Goal: Task Accomplishment & Management: Manage account settings

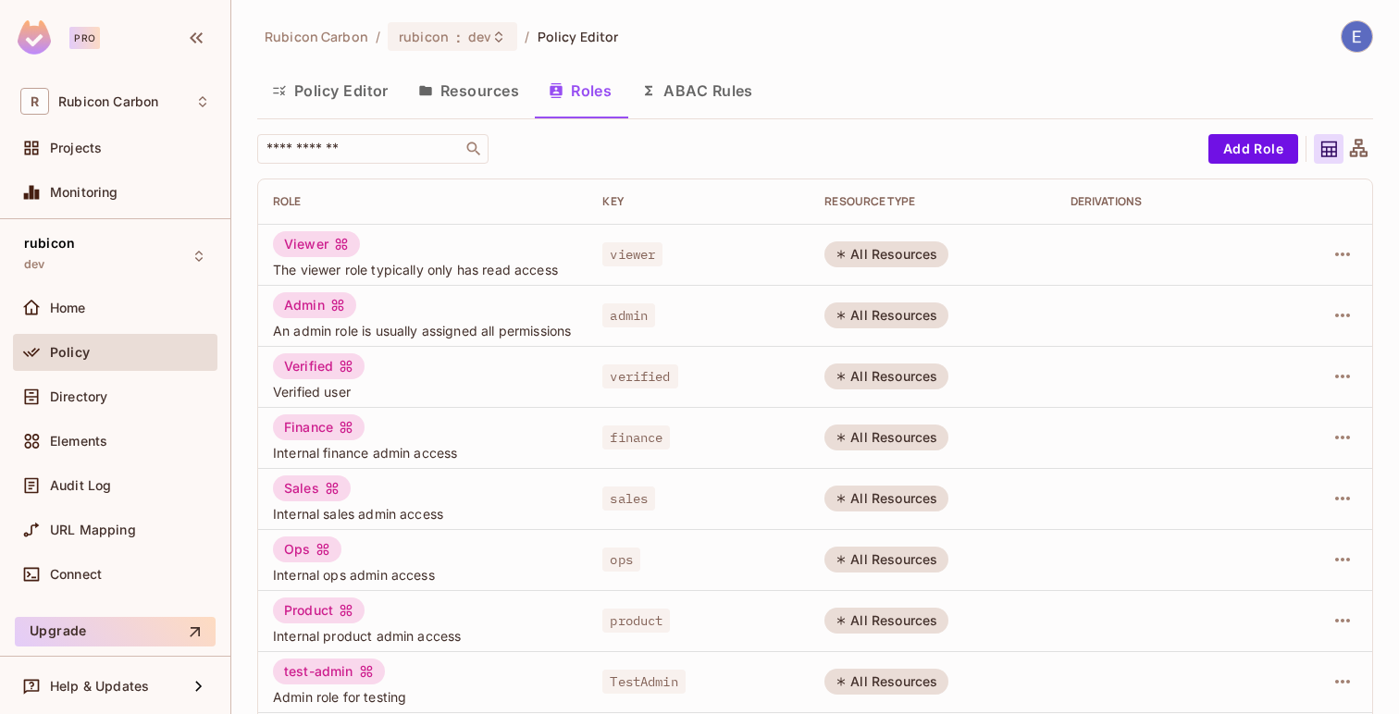
click at [357, 327] on span "An admin role is usually assigned all permissions" at bounding box center [423, 331] width 300 height 18
click at [330, 330] on span "An admin role is usually assigned all permissions" at bounding box center [423, 331] width 300 height 18
click at [307, 311] on div "Admin" at bounding box center [314, 305] width 83 height 26
click at [1347, 315] on icon "button" at bounding box center [1342, 315] width 22 height 22
click at [1269, 369] on div "Edit Role" at bounding box center [1260, 361] width 56 height 19
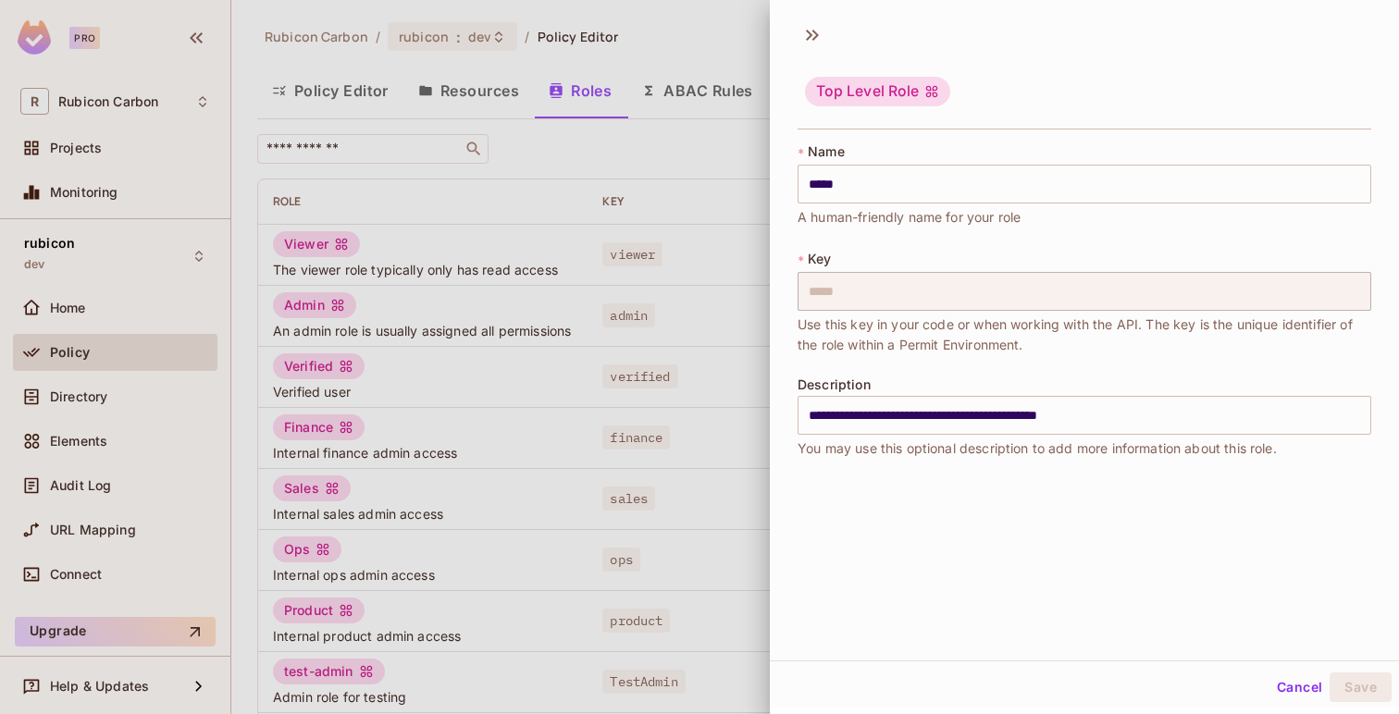
click at [1296, 681] on button "Cancel" at bounding box center [1299, 688] width 60 height 30
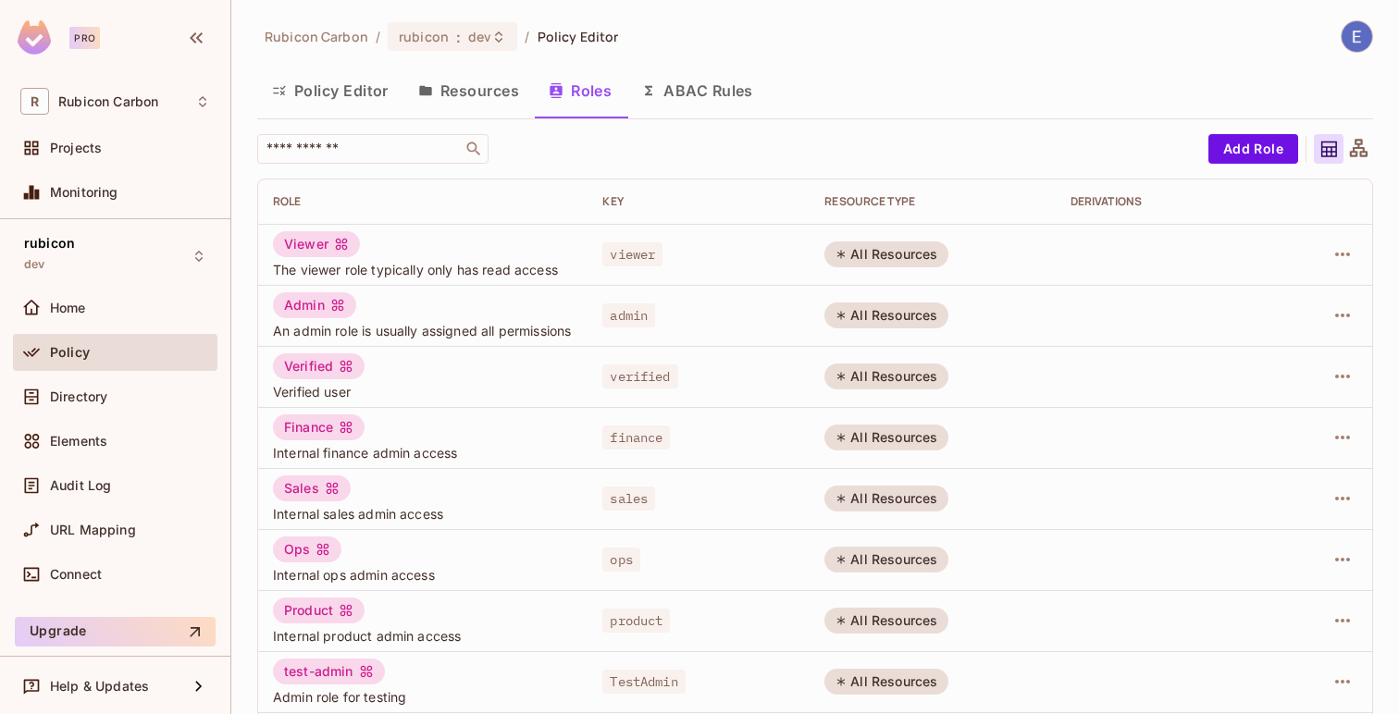
click at [461, 84] on button "Resources" at bounding box center [468, 91] width 130 height 46
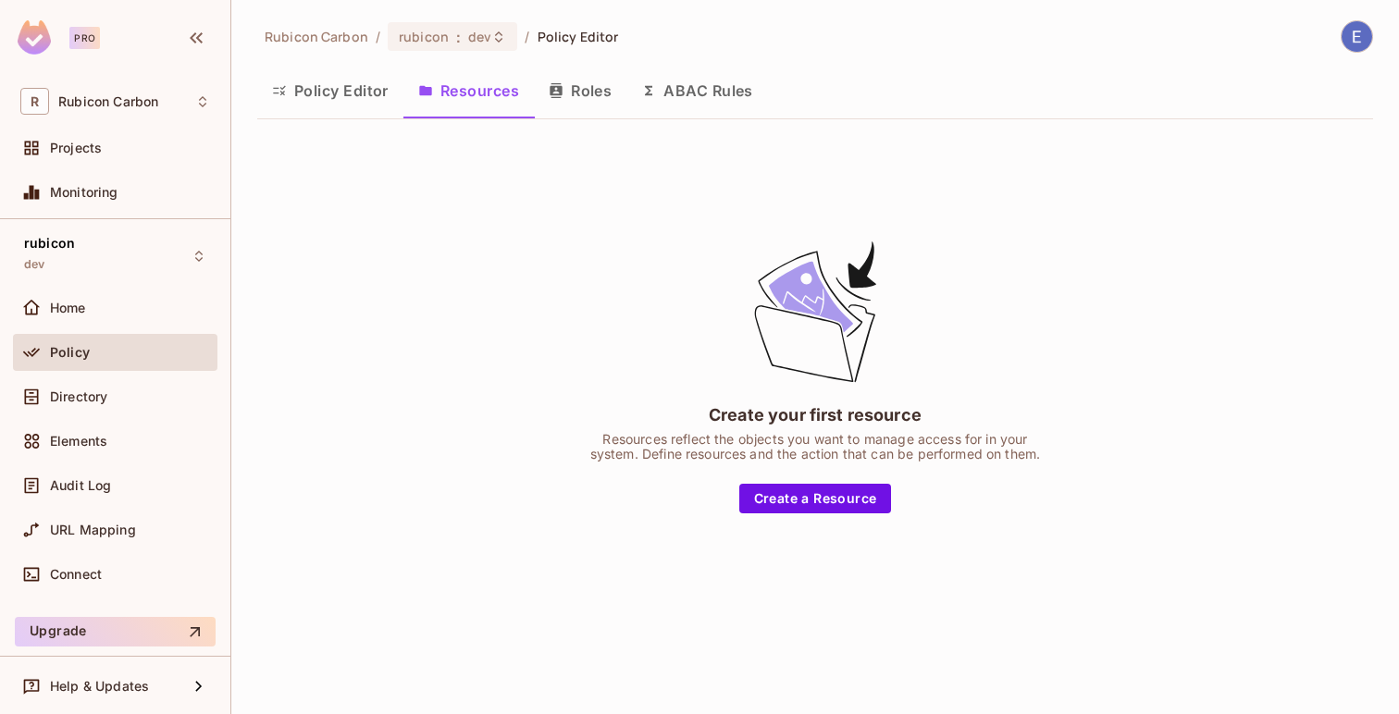
click at [593, 96] on button "Roles" at bounding box center [580, 91] width 93 height 46
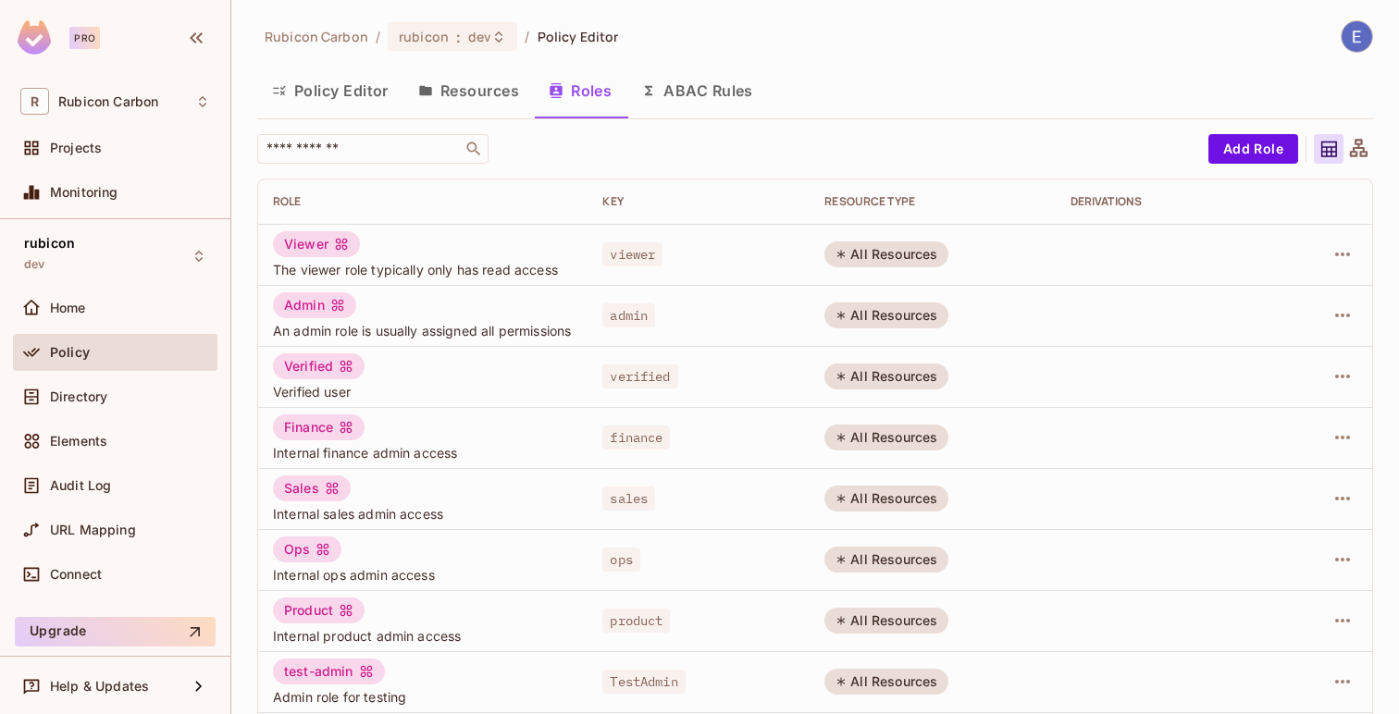
click at [697, 95] on button "ABAC Rules" at bounding box center [697, 91] width 142 height 46
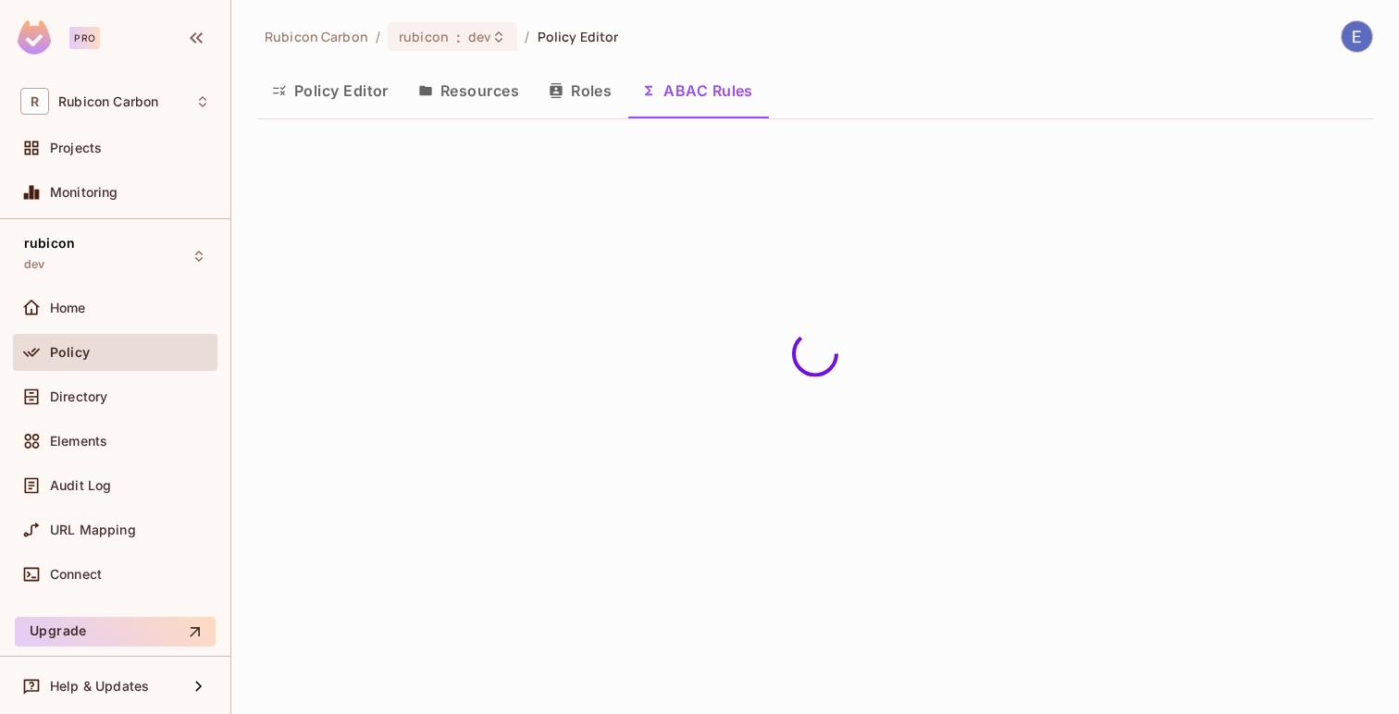
click at [367, 95] on button "Policy Editor" at bounding box center [330, 91] width 146 height 46
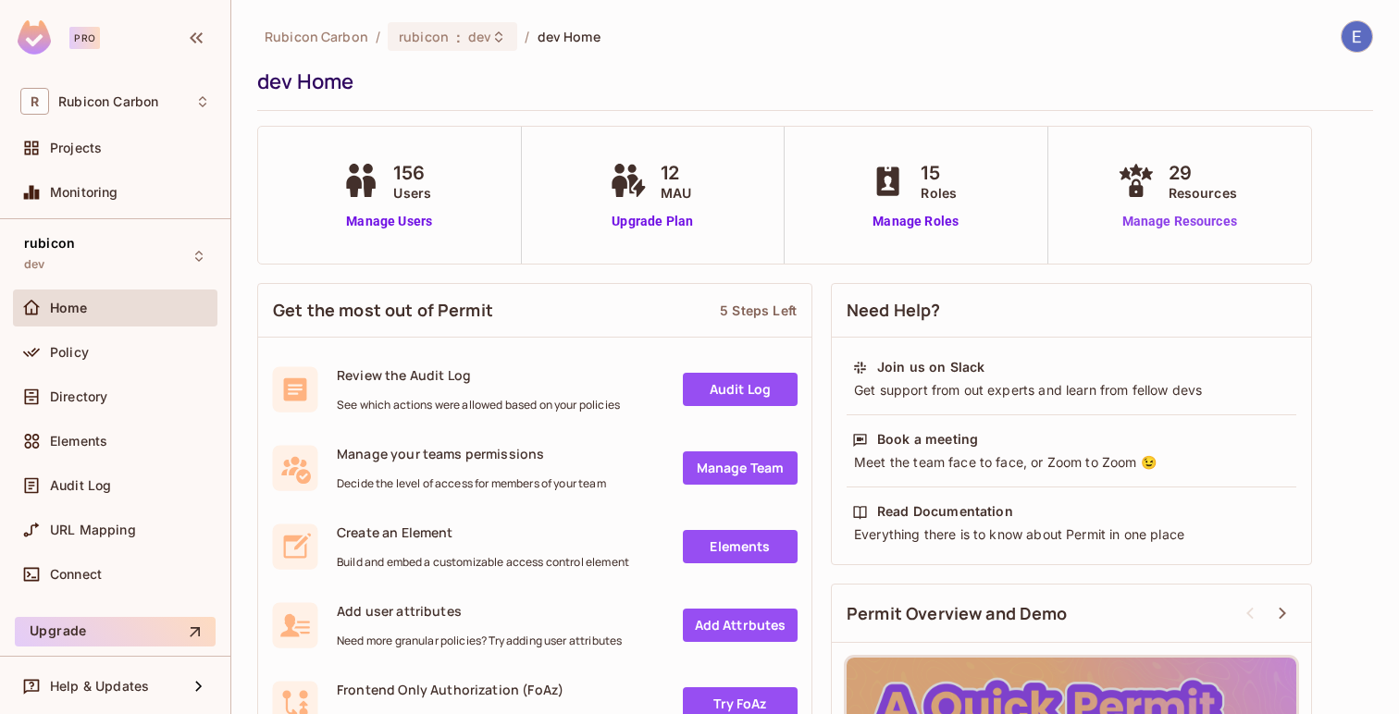
click at [1154, 227] on link "Manage Resources" at bounding box center [1179, 221] width 133 height 19
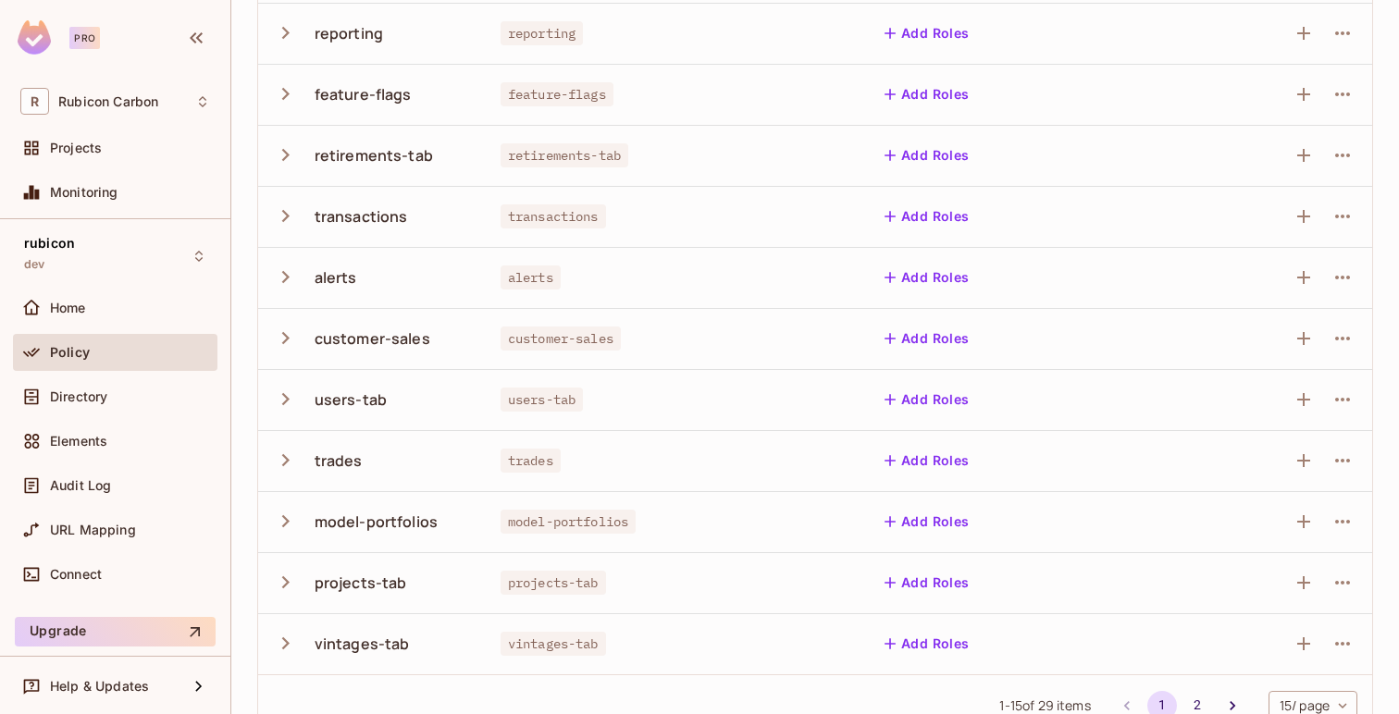
scroll to position [502, 0]
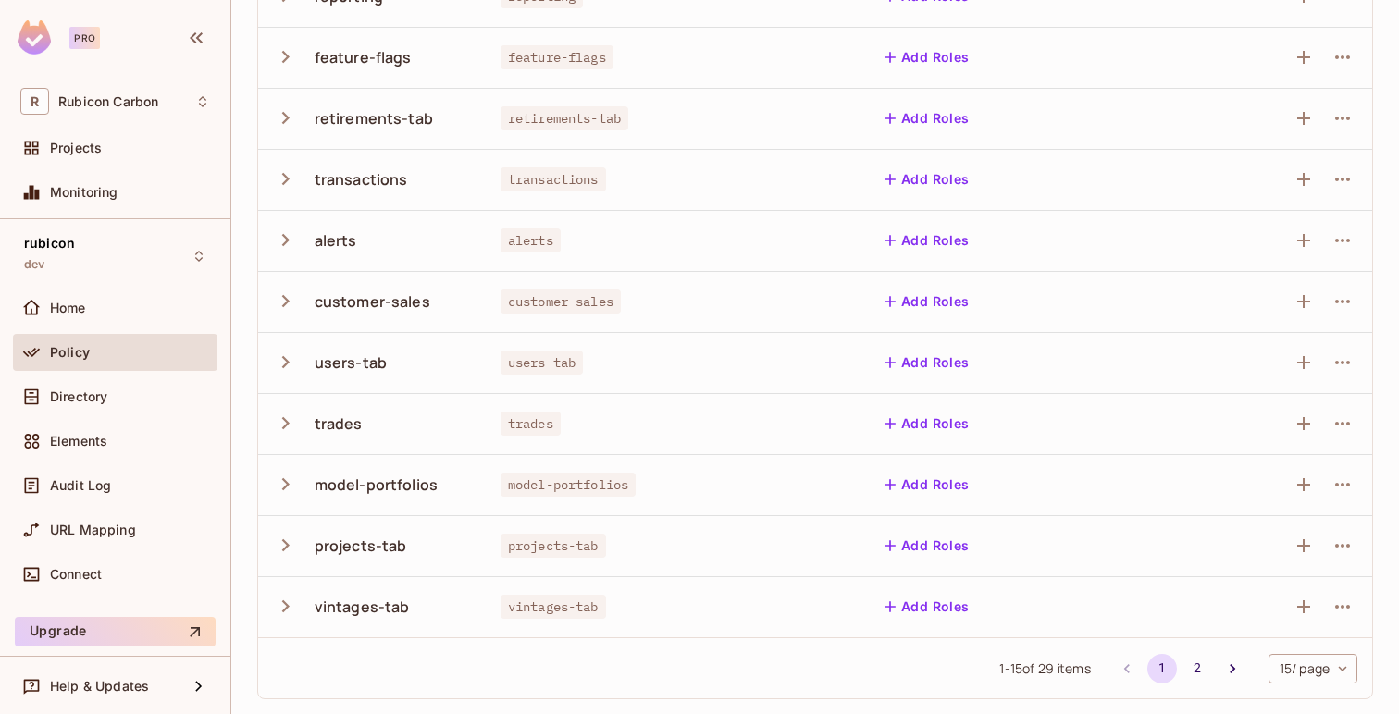
click at [284, 488] on icon "button" at bounding box center [285, 484] width 7 height 12
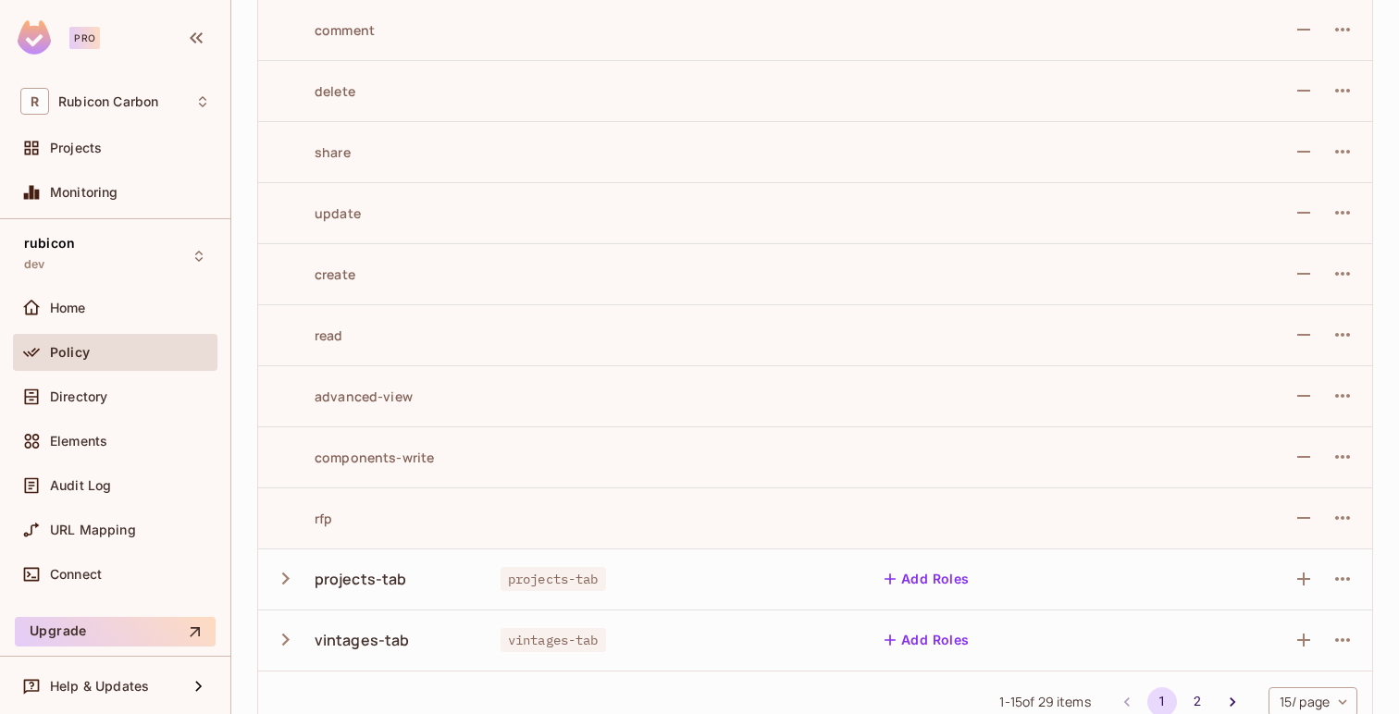
scroll to position [1096, 0]
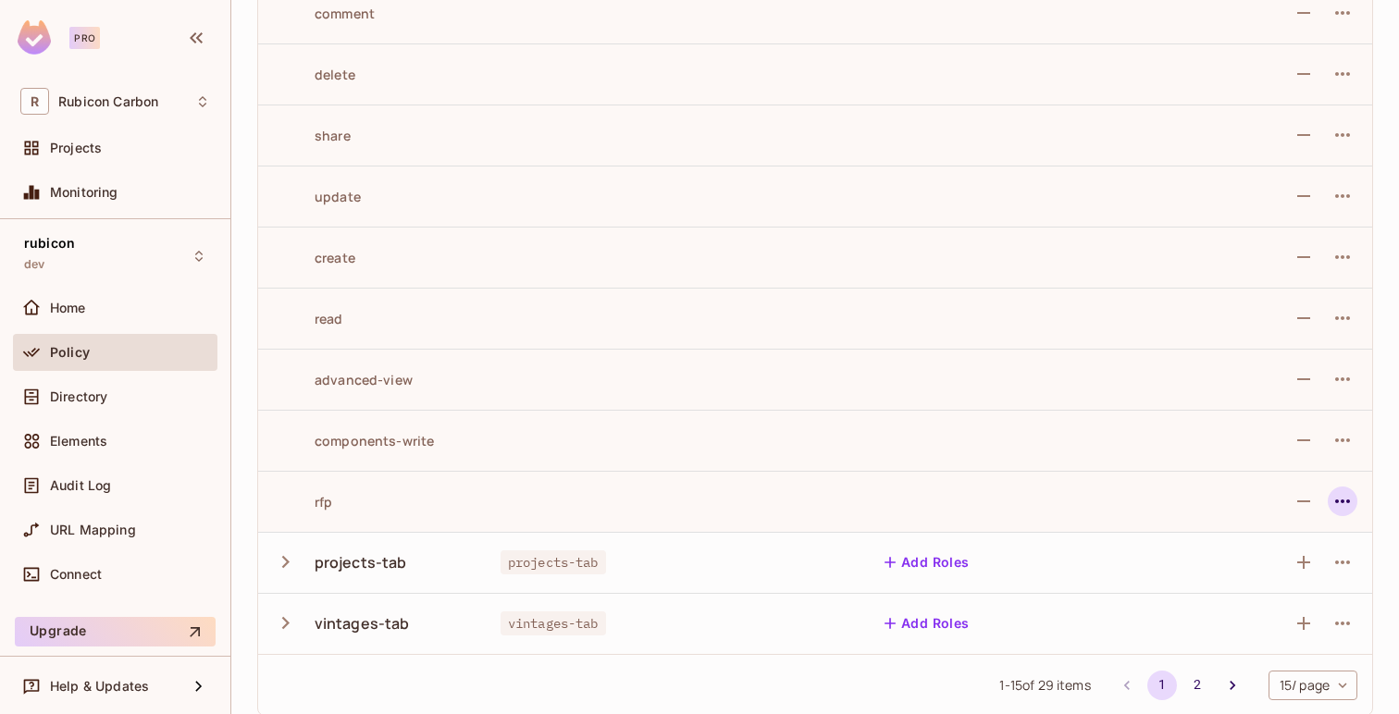
click at [1348, 500] on icon "button" at bounding box center [1342, 502] width 15 height 4
click at [1384, 508] on div at bounding box center [699, 357] width 1399 height 714
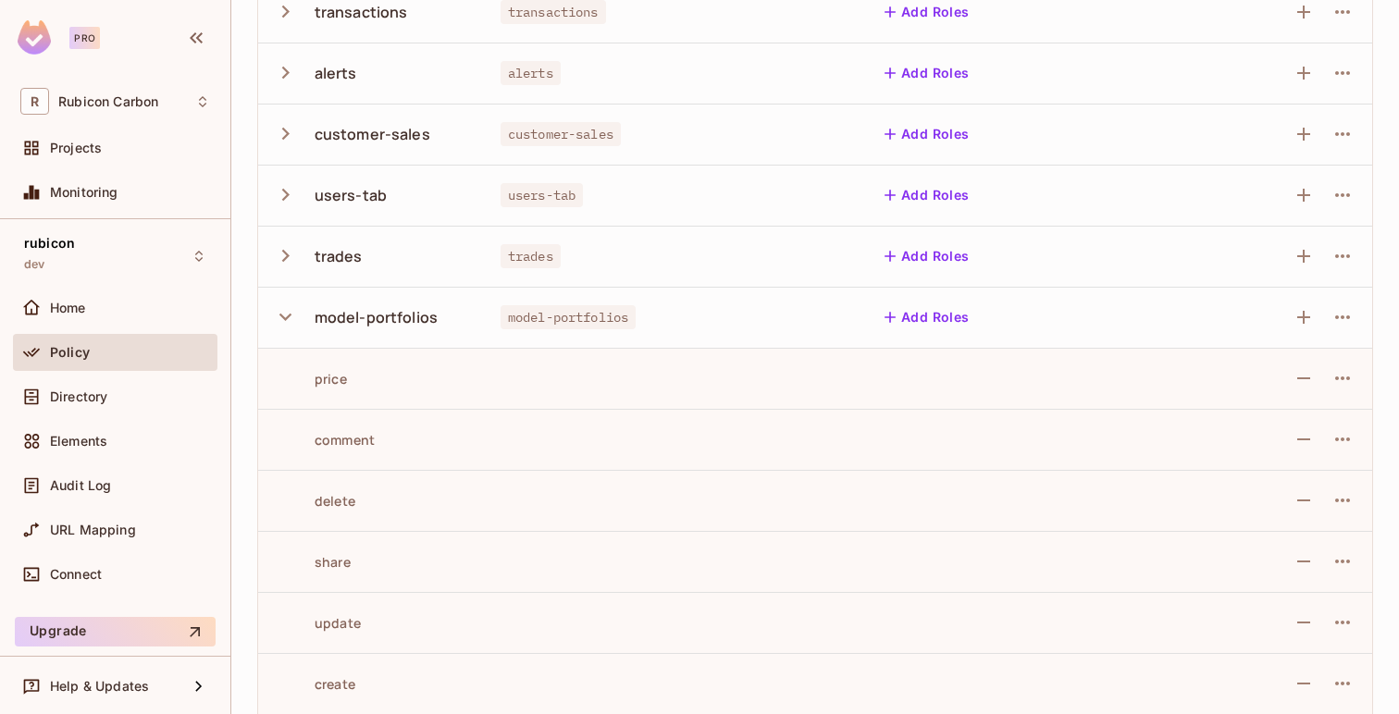
scroll to position [675, 0]
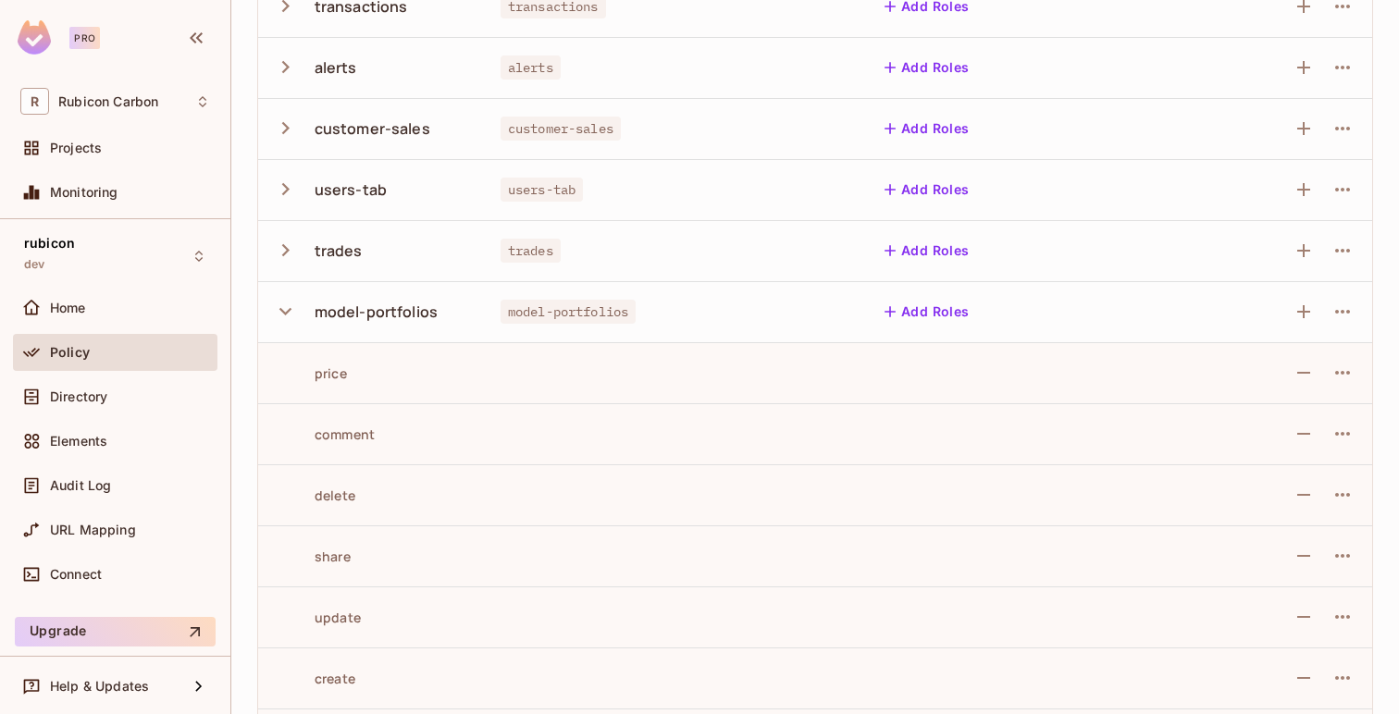
click at [286, 307] on icon "button" at bounding box center [285, 311] width 25 height 25
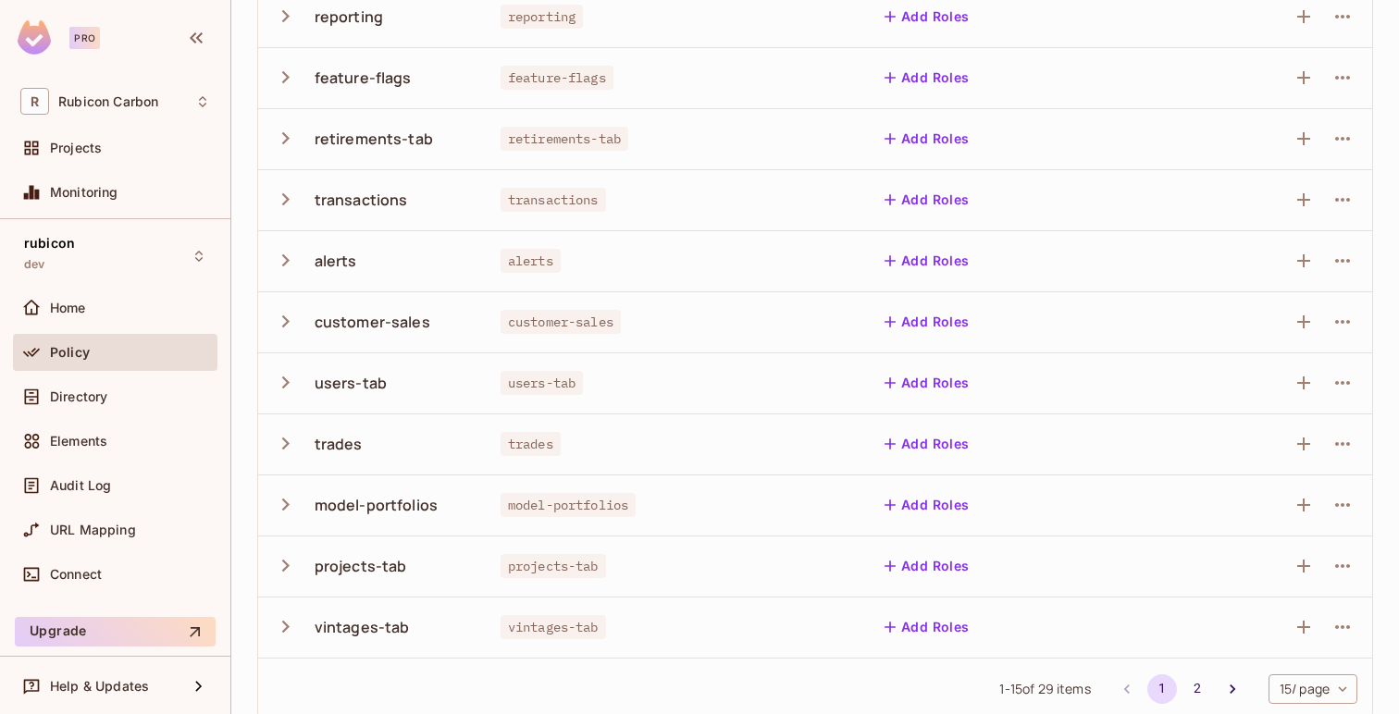
scroll to position [502, 0]
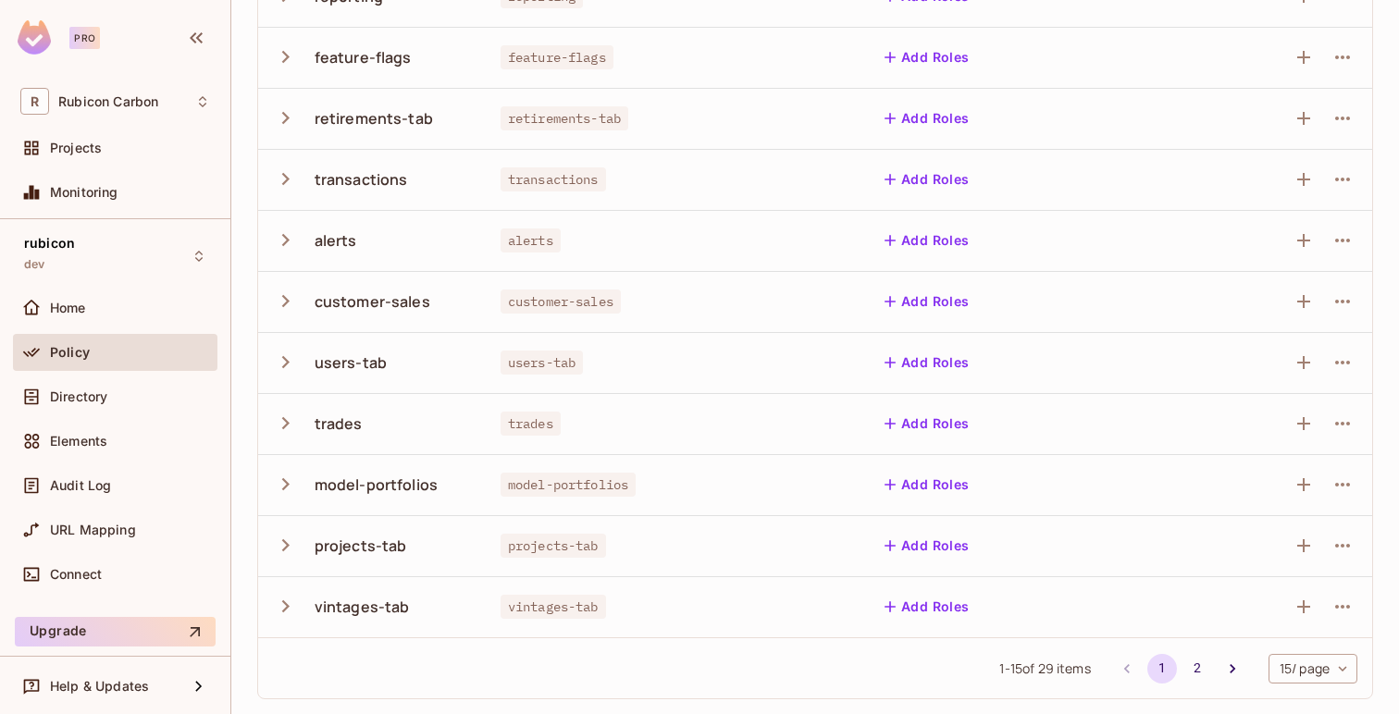
click at [290, 485] on icon "button" at bounding box center [285, 484] width 25 height 25
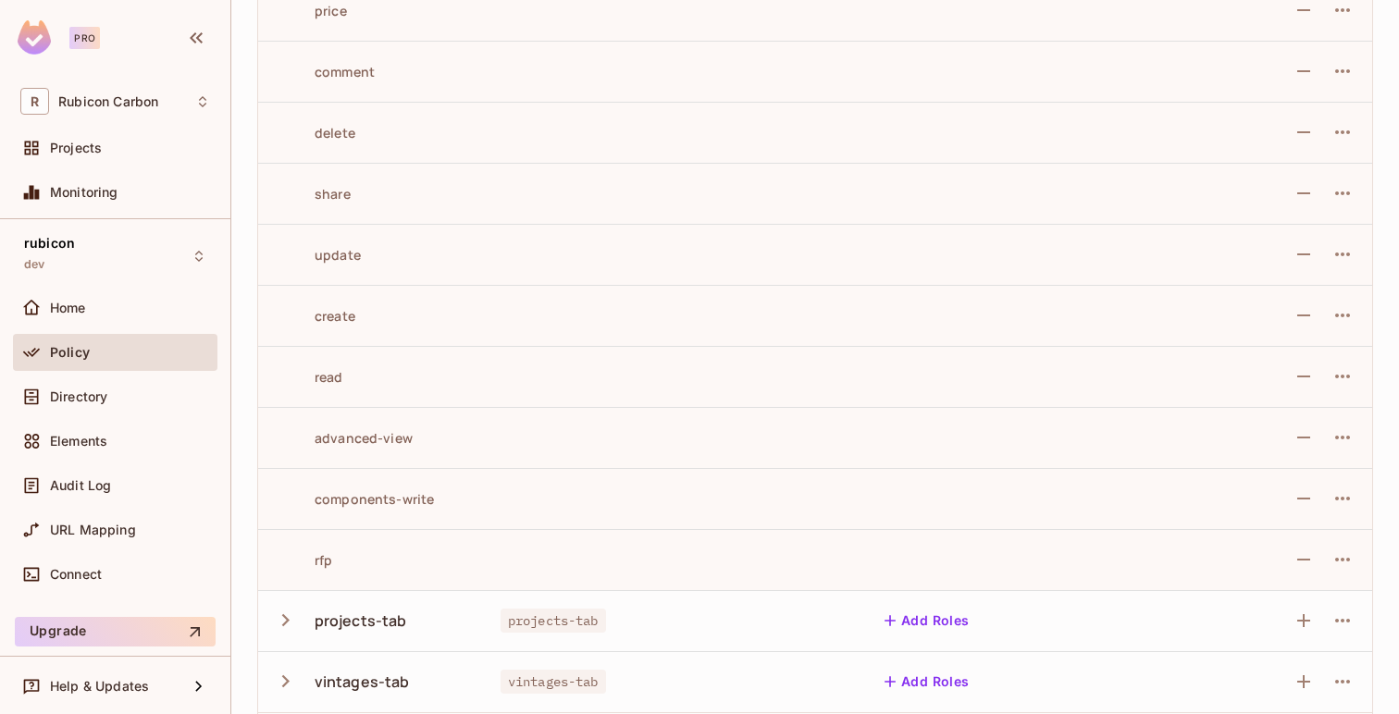
scroll to position [1043, 0]
click at [1348, 550] on icon "button" at bounding box center [1342, 555] width 22 height 22
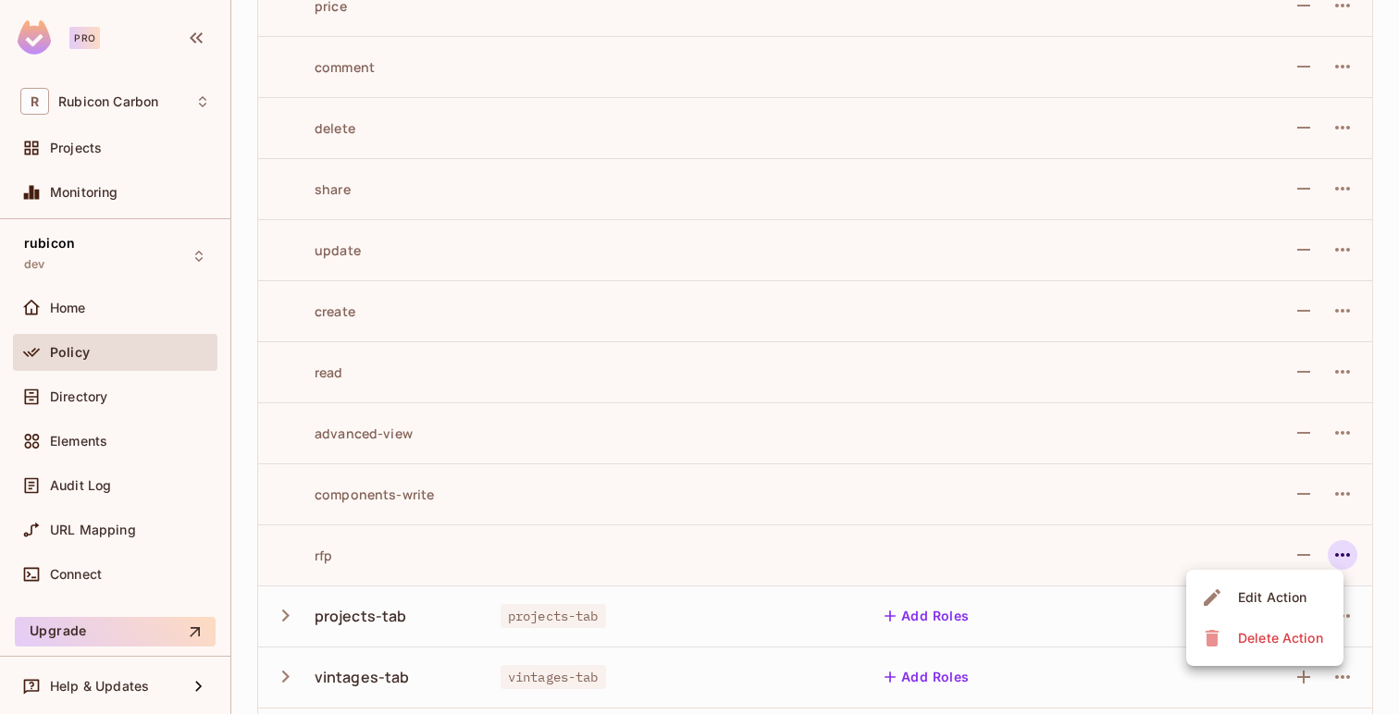
click at [1382, 543] on div at bounding box center [699, 357] width 1399 height 714
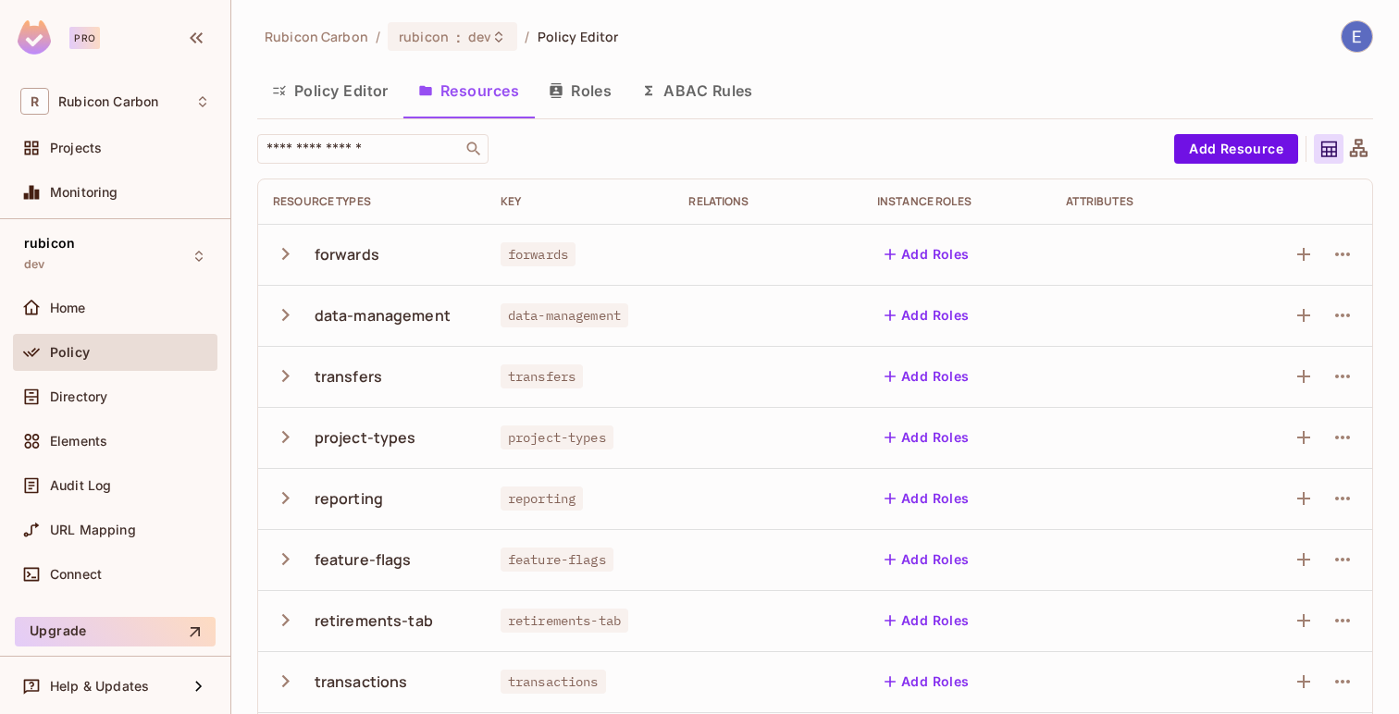
click at [586, 102] on button "Roles" at bounding box center [580, 91] width 93 height 46
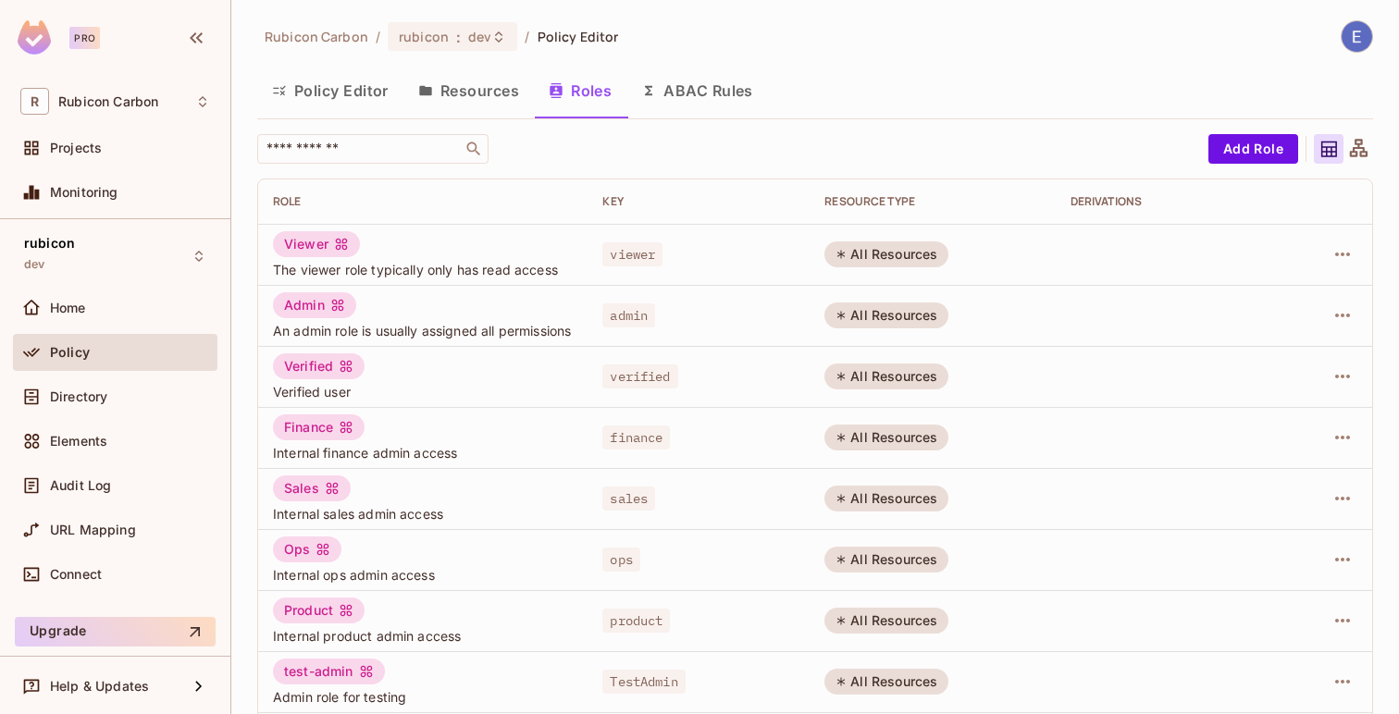
click at [461, 104] on button "Resources" at bounding box center [468, 91] width 130 height 46
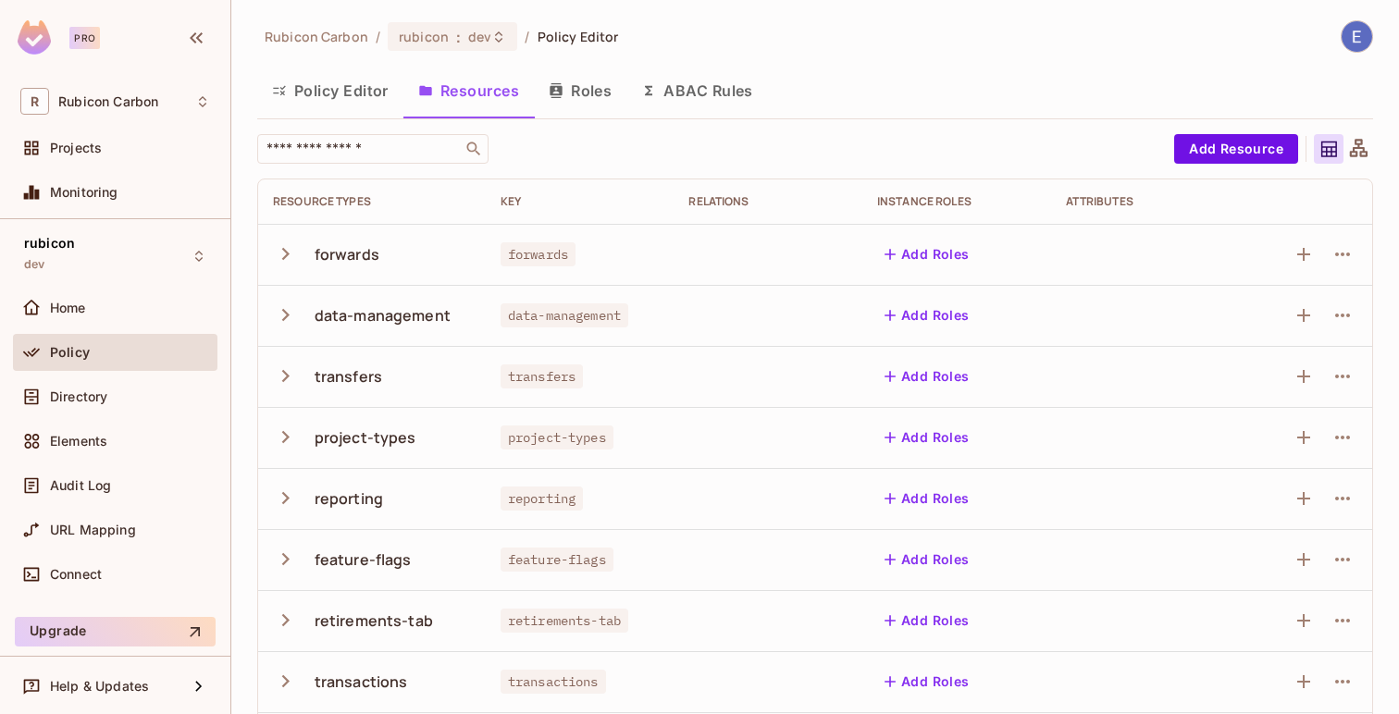
click at [571, 86] on button "Roles" at bounding box center [580, 91] width 93 height 46
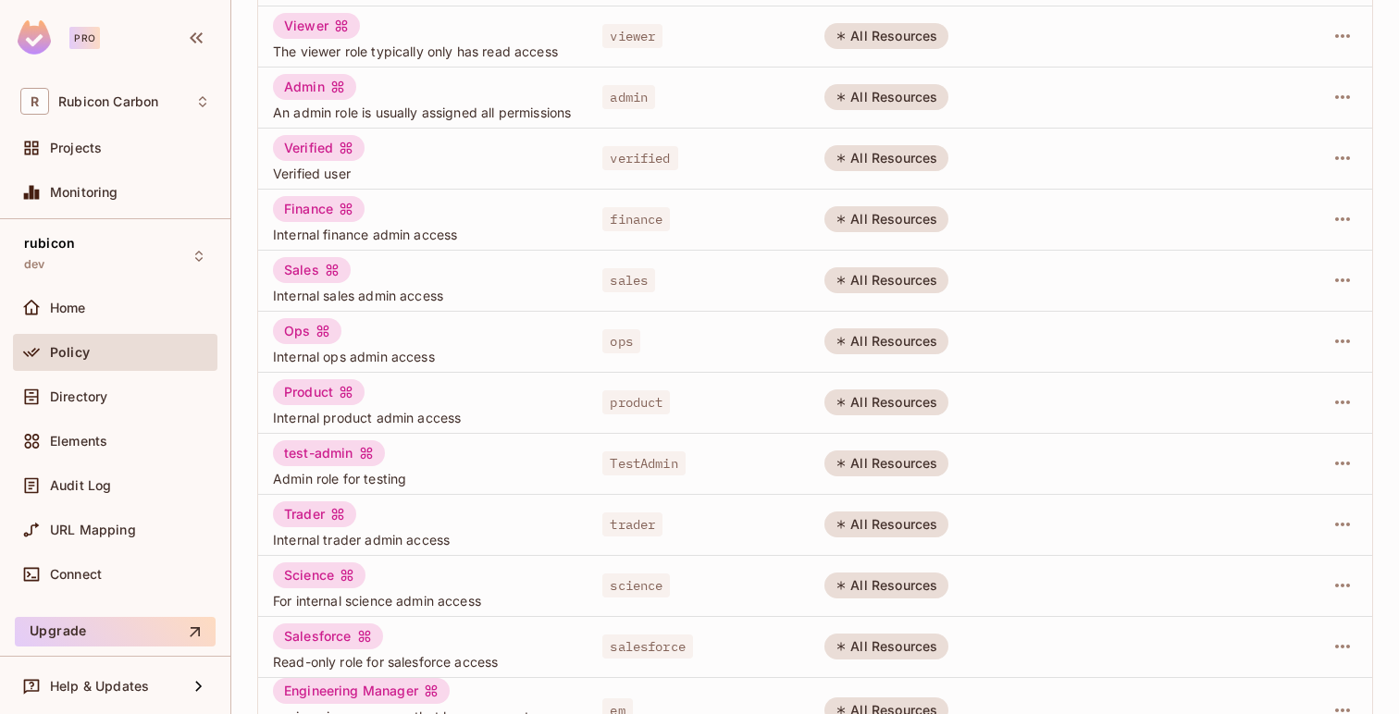
scroll to position [224, 0]
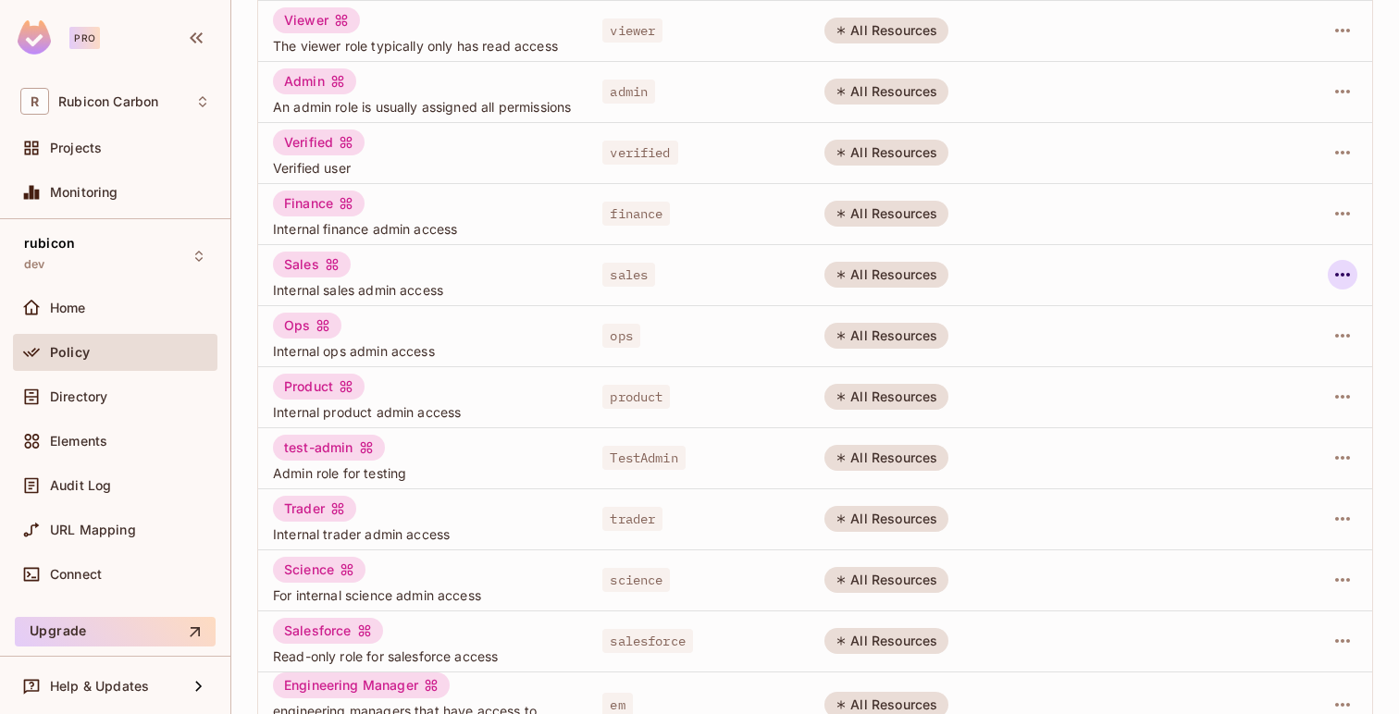
click at [1331, 277] on icon "button" at bounding box center [1342, 275] width 22 height 22
click at [1283, 323] on div "Edit Role" at bounding box center [1260, 322] width 56 height 19
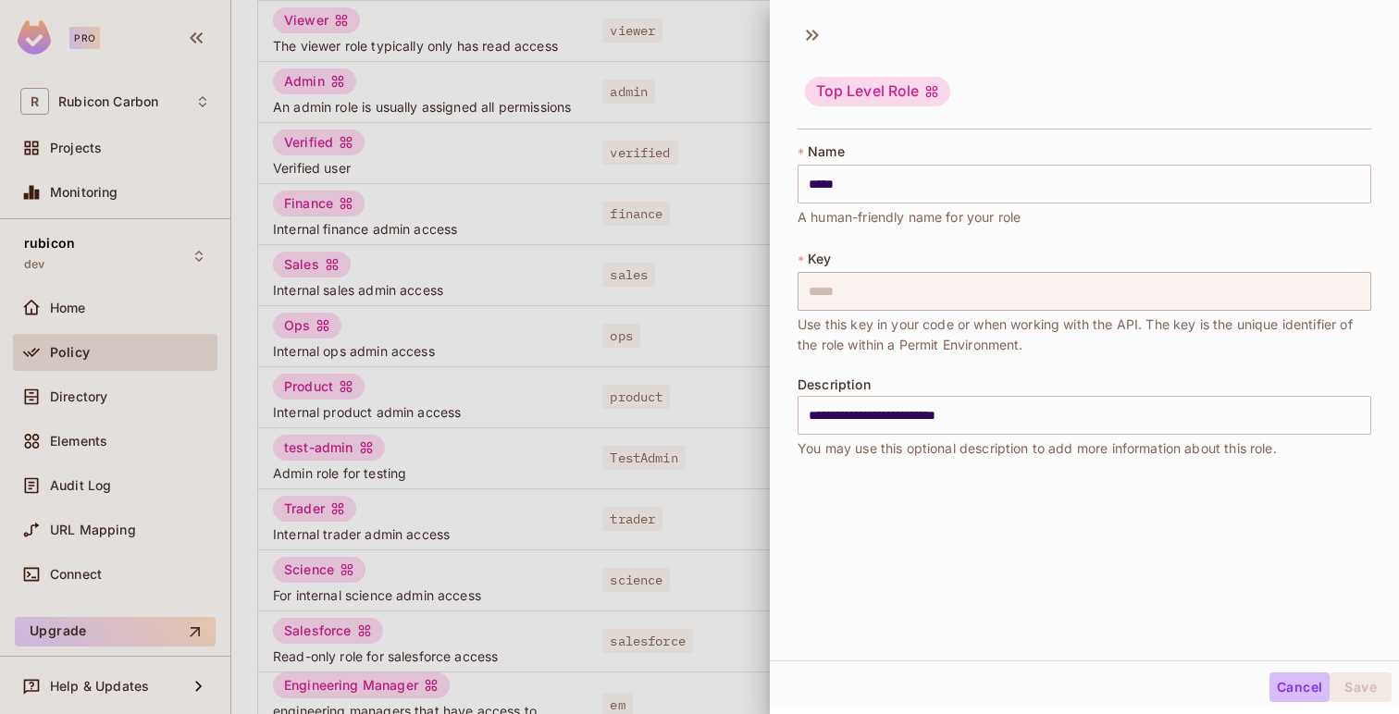
click at [1293, 686] on button "Cancel" at bounding box center [1299, 688] width 60 height 30
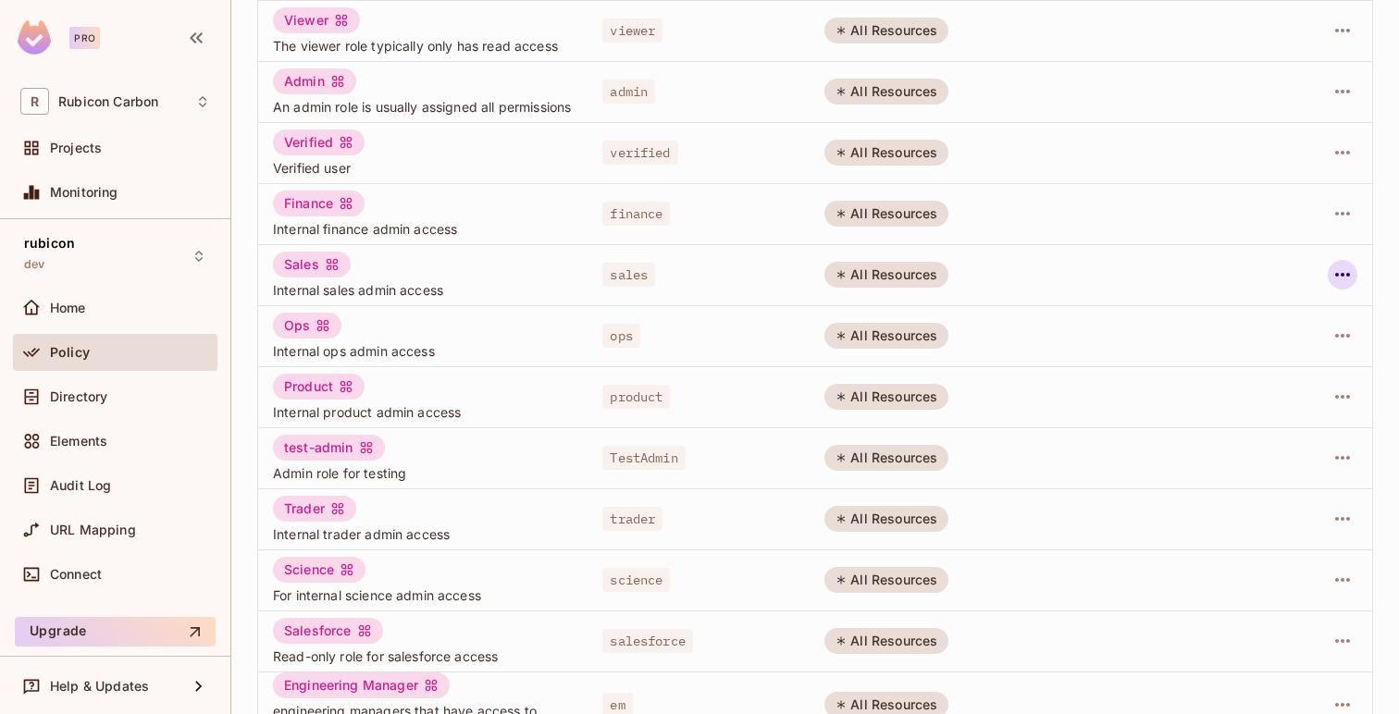
click at [1340, 286] on icon "button" at bounding box center [1342, 275] width 22 height 22
click at [1279, 365] on div "Edit Attributes" at bounding box center [1278, 362] width 92 height 19
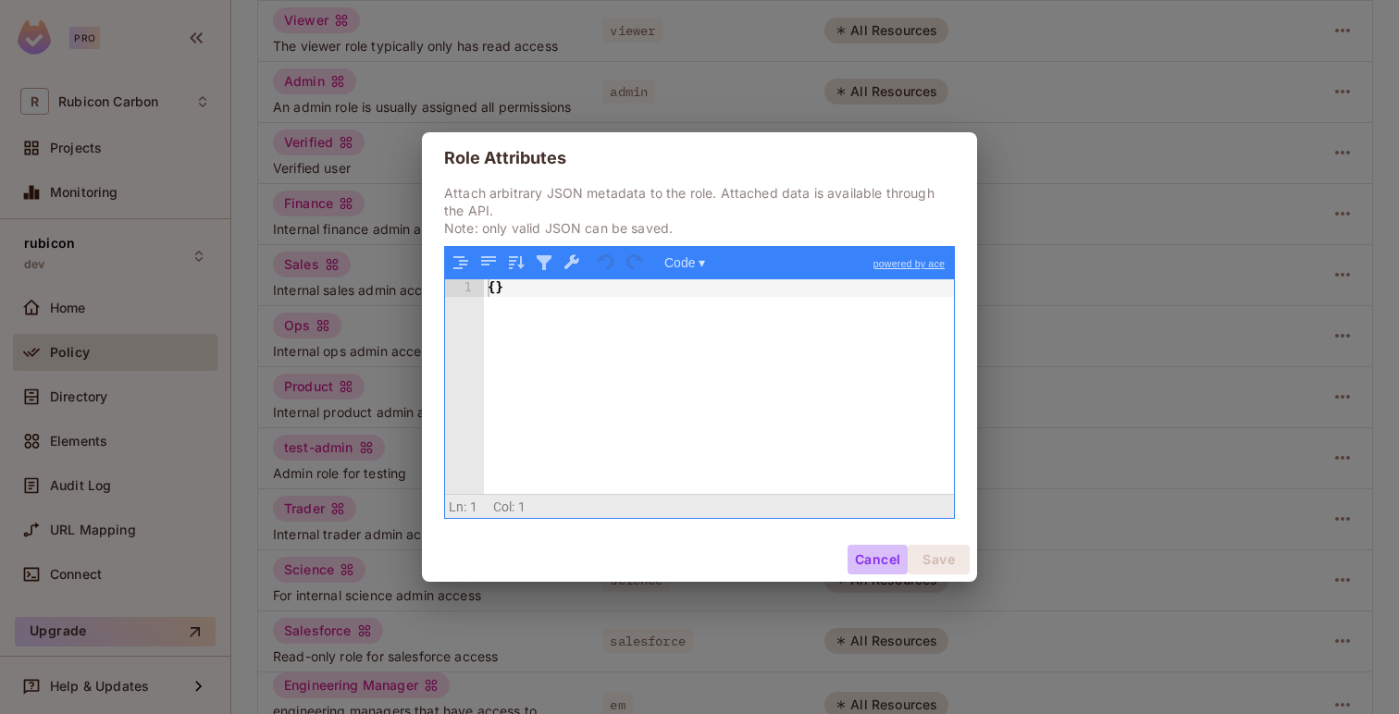
click at [860, 551] on button "Cancel" at bounding box center [877, 560] width 60 height 30
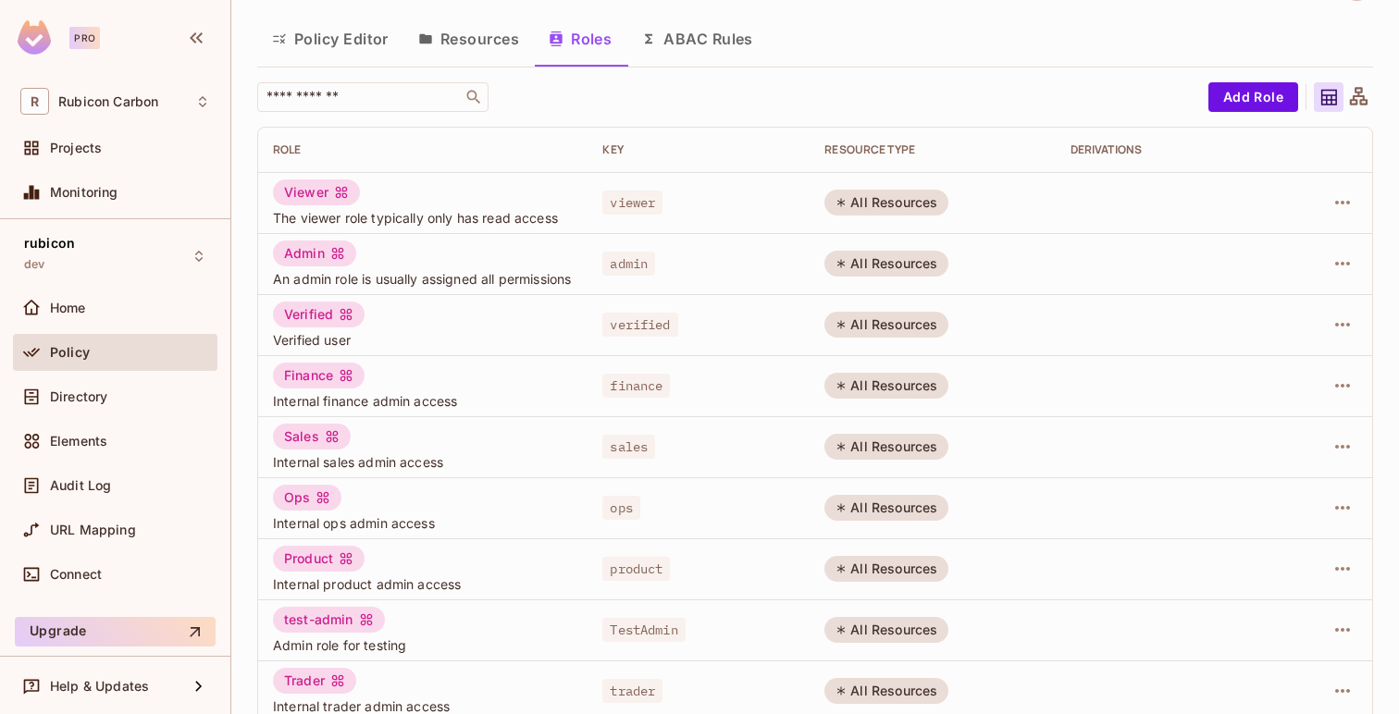
scroll to position [0, 0]
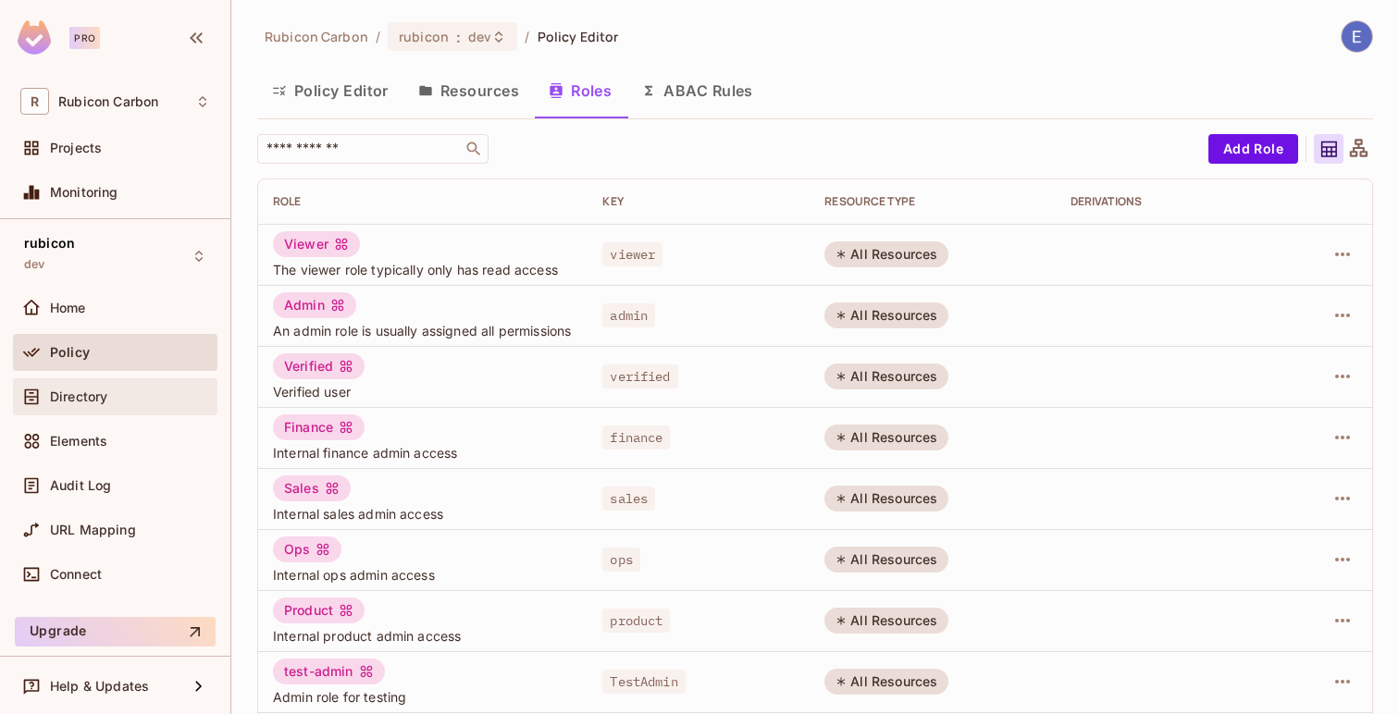
click at [139, 406] on div "Directory" at bounding box center [115, 397] width 190 height 22
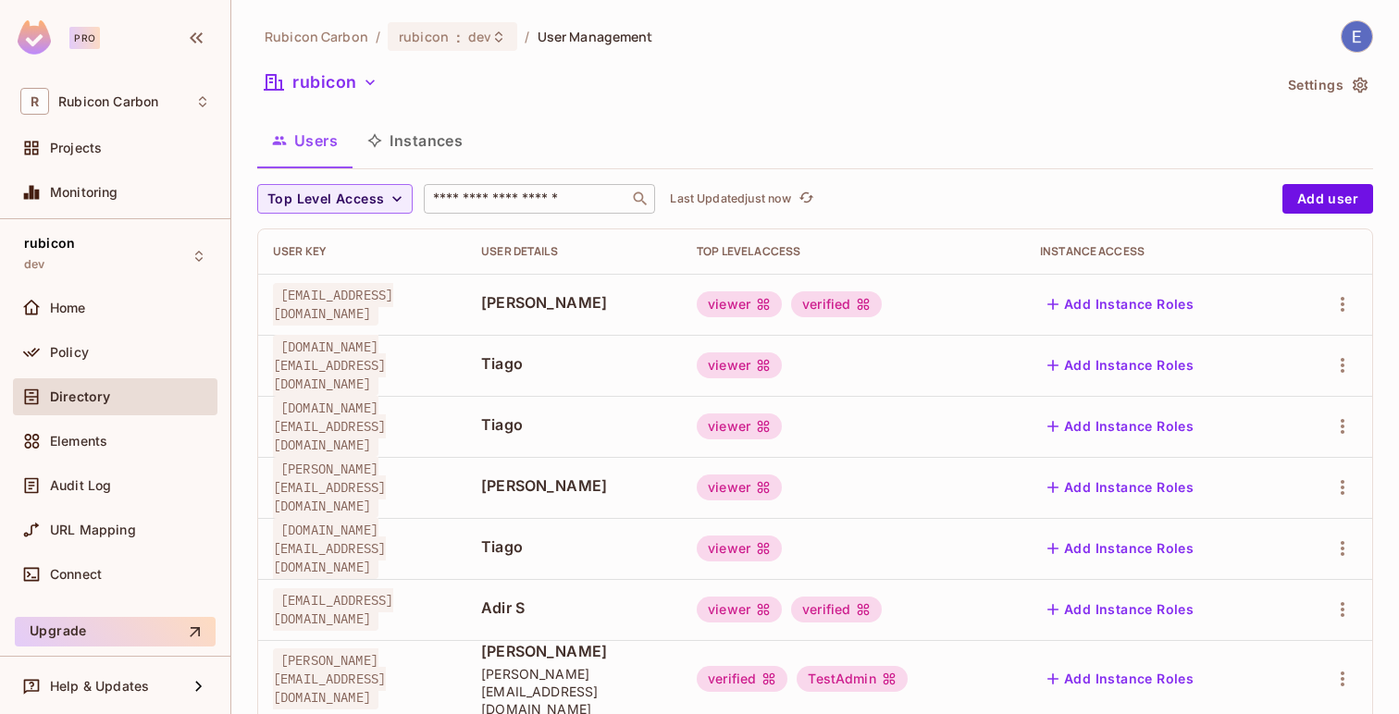
click at [540, 204] on input "text" at bounding box center [526, 199] width 194 height 19
type input "*****"
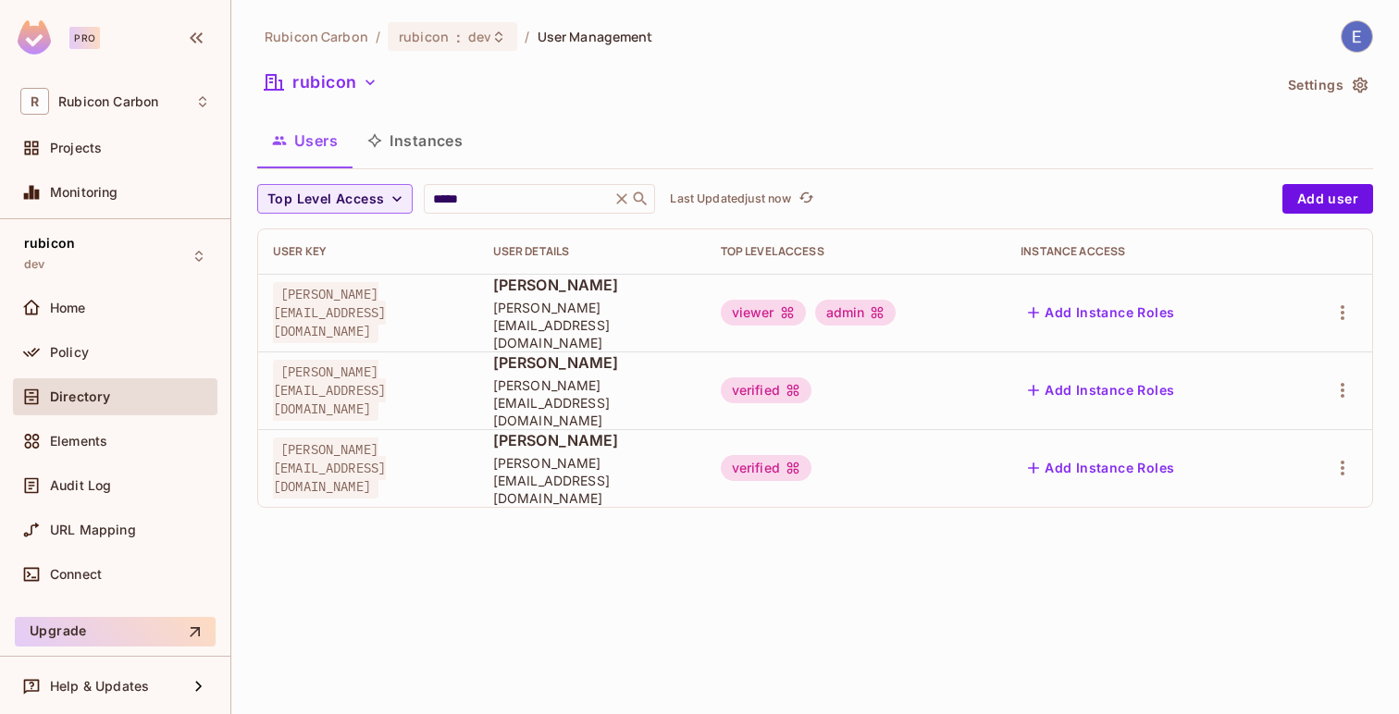
click at [1011, 551] on div "Rubicon Carbon / rubicon : dev / User Management rubicon Settings Users Instanc…" at bounding box center [815, 357] width 1168 height 714
click at [1331, 302] on icon "button" at bounding box center [1342, 313] width 22 height 22
click at [1280, 344] on li "Edit" at bounding box center [1263, 347] width 164 height 41
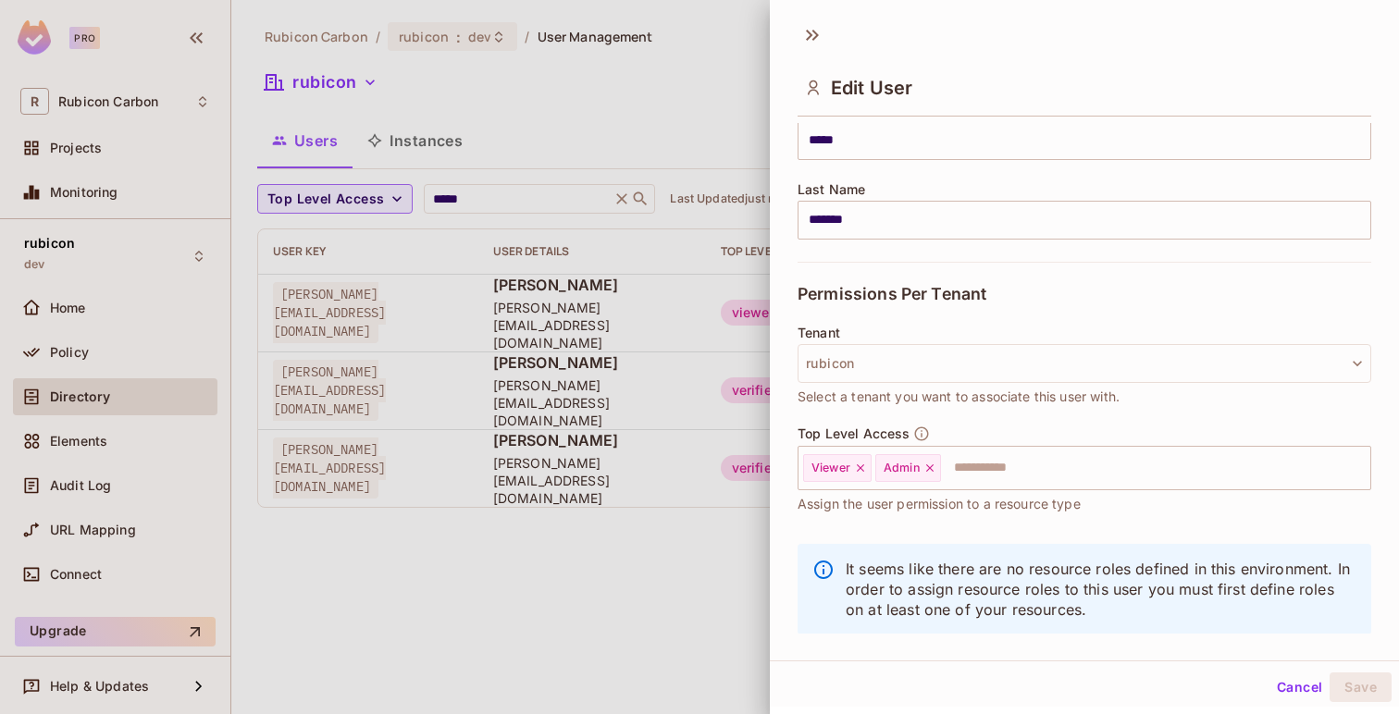
scroll to position [286, 0]
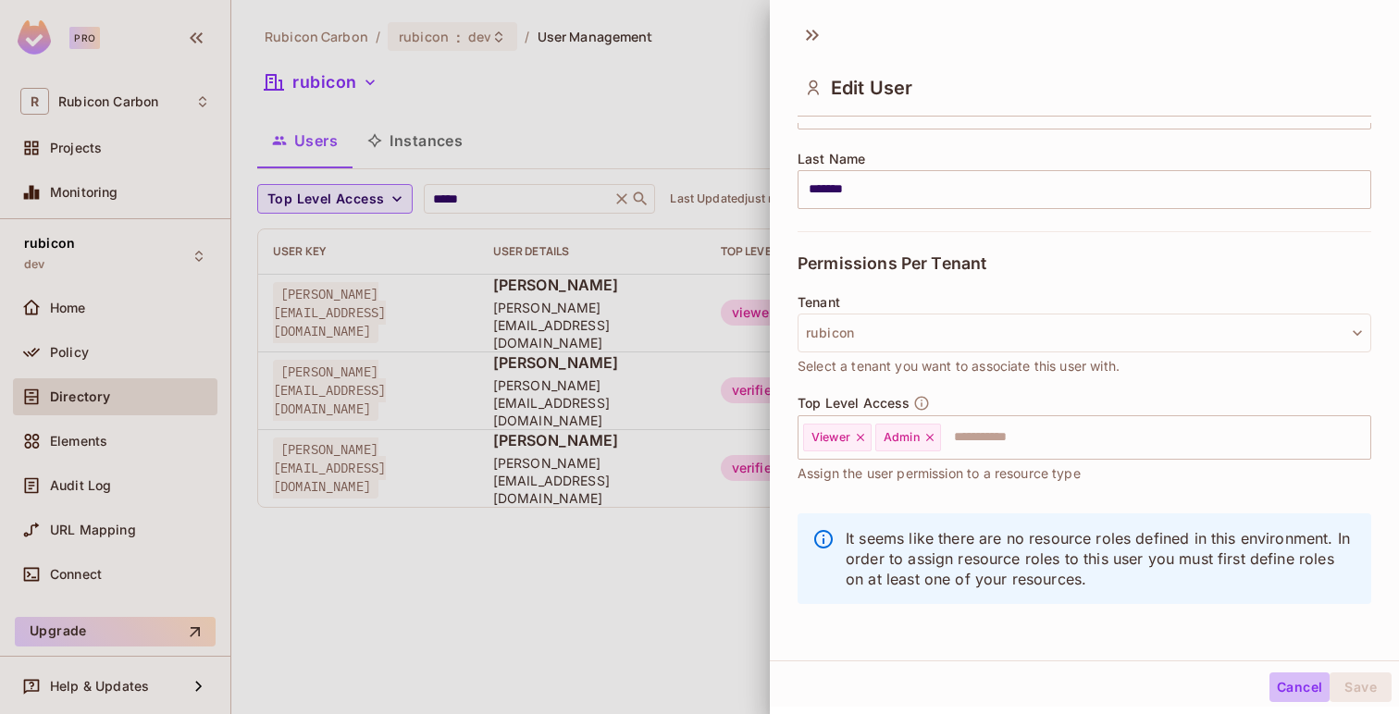
click at [1273, 684] on button "Cancel" at bounding box center [1299, 688] width 60 height 30
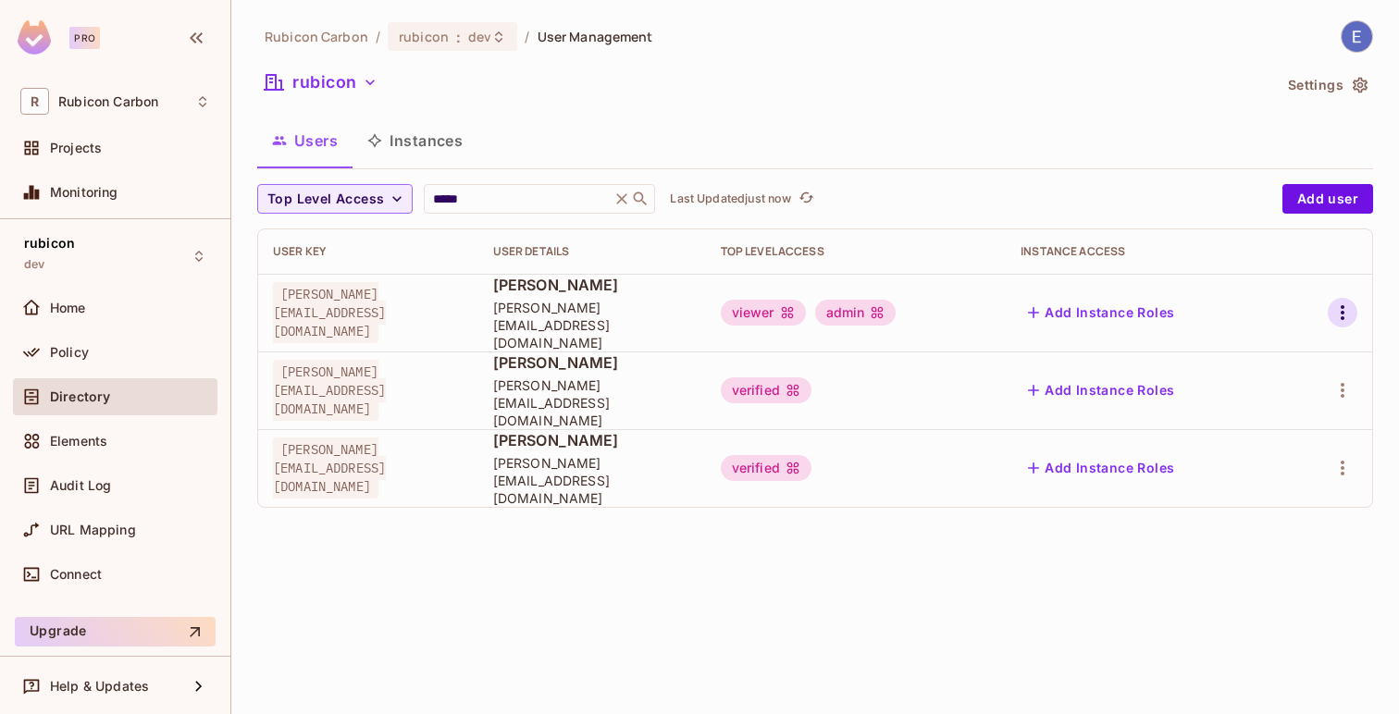
click at [1332, 311] on icon "button" at bounding box center [1342, 313] width 22 height 22
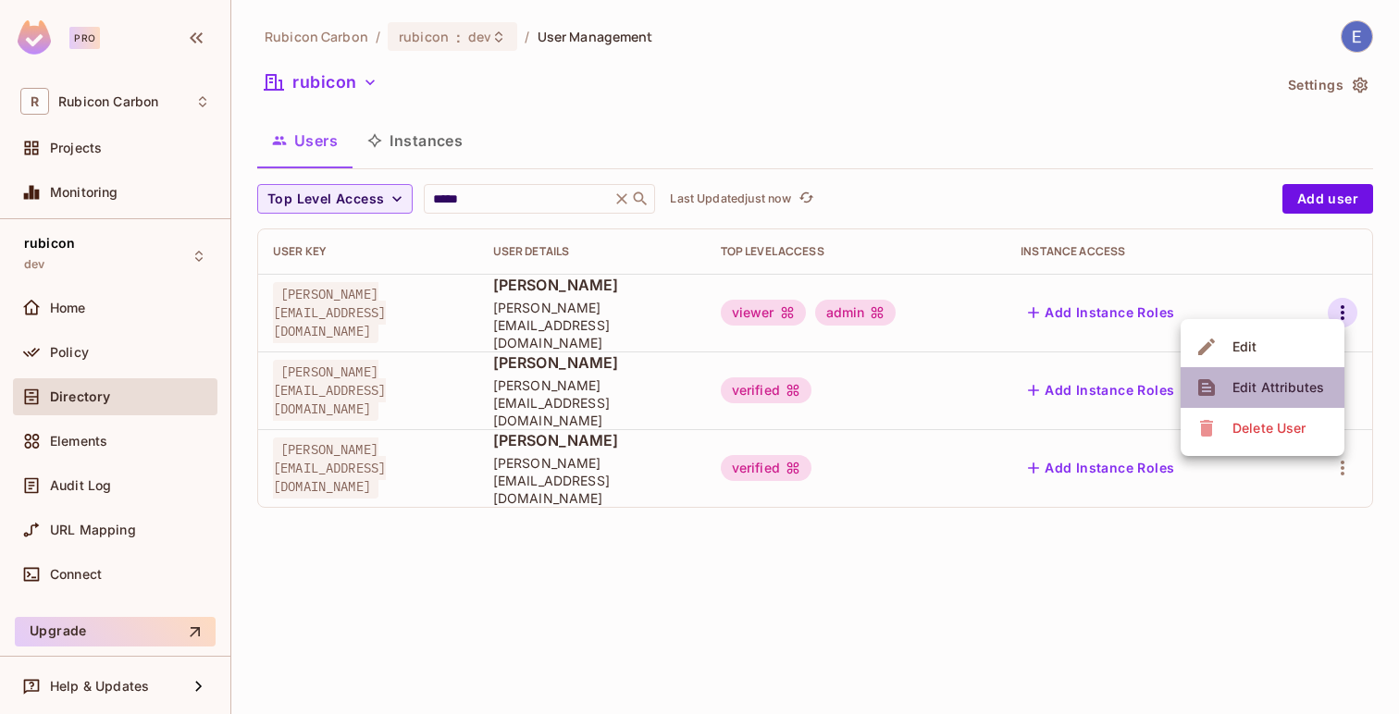
click at [1273, 389] on div "Edit Attributes" at bounding box center [1278, 387] width 92 height 19
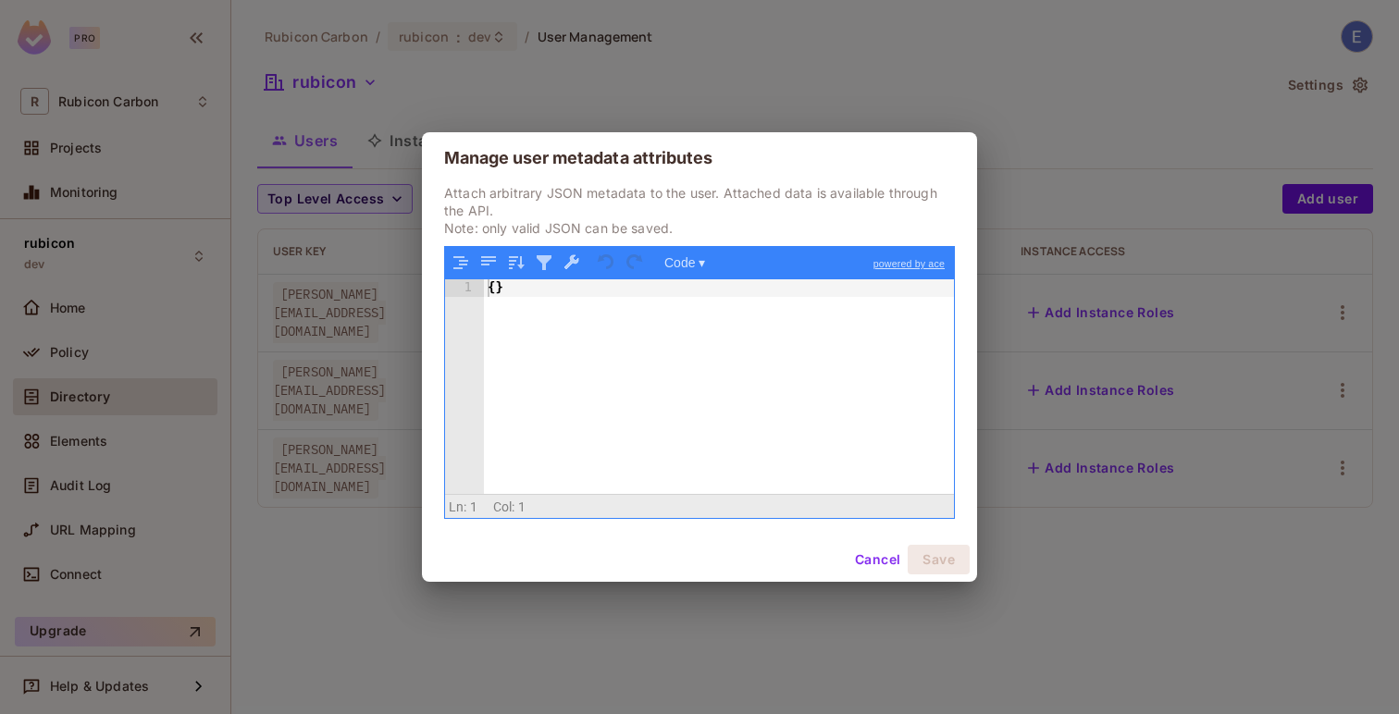
click at [870, 560] on button "Cancel" at bounding box center [877, 560] width 60 height 30
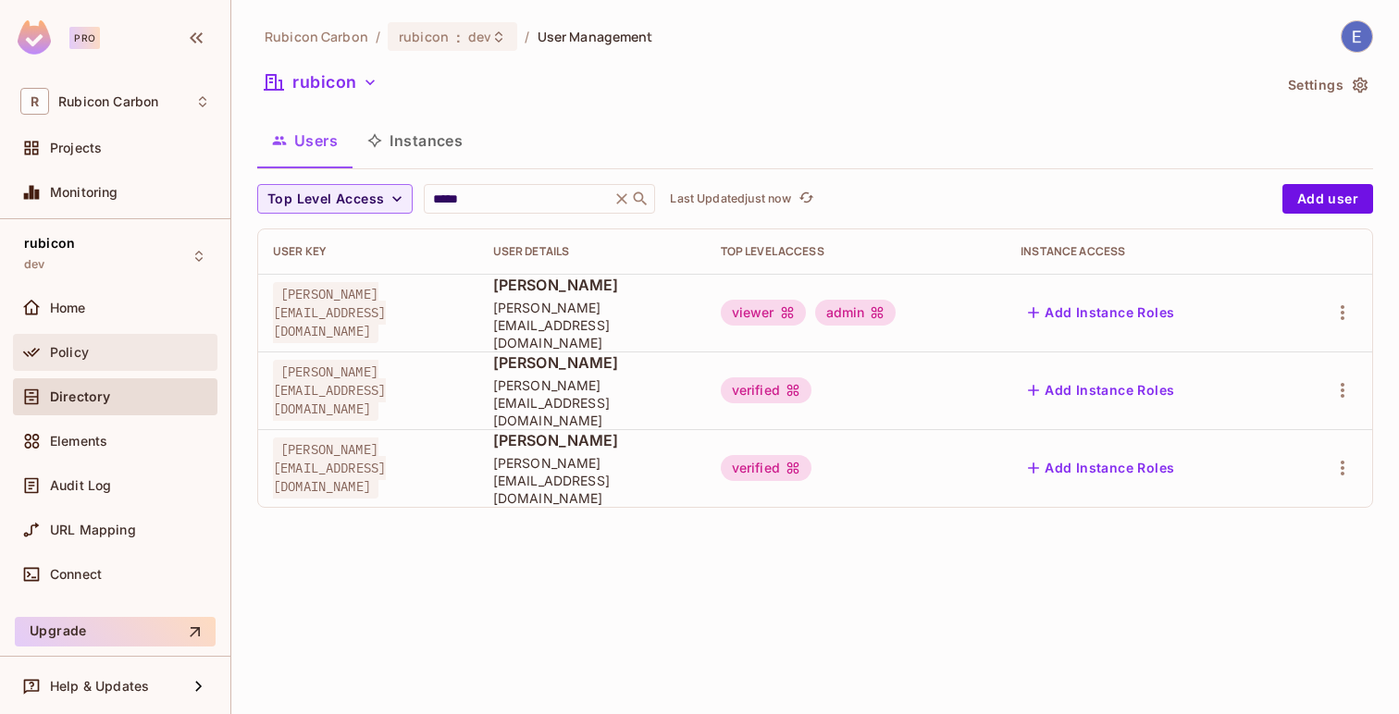
click at [113, 354] on div "Policy" at bounding box center [130, 352] width 160 height 15
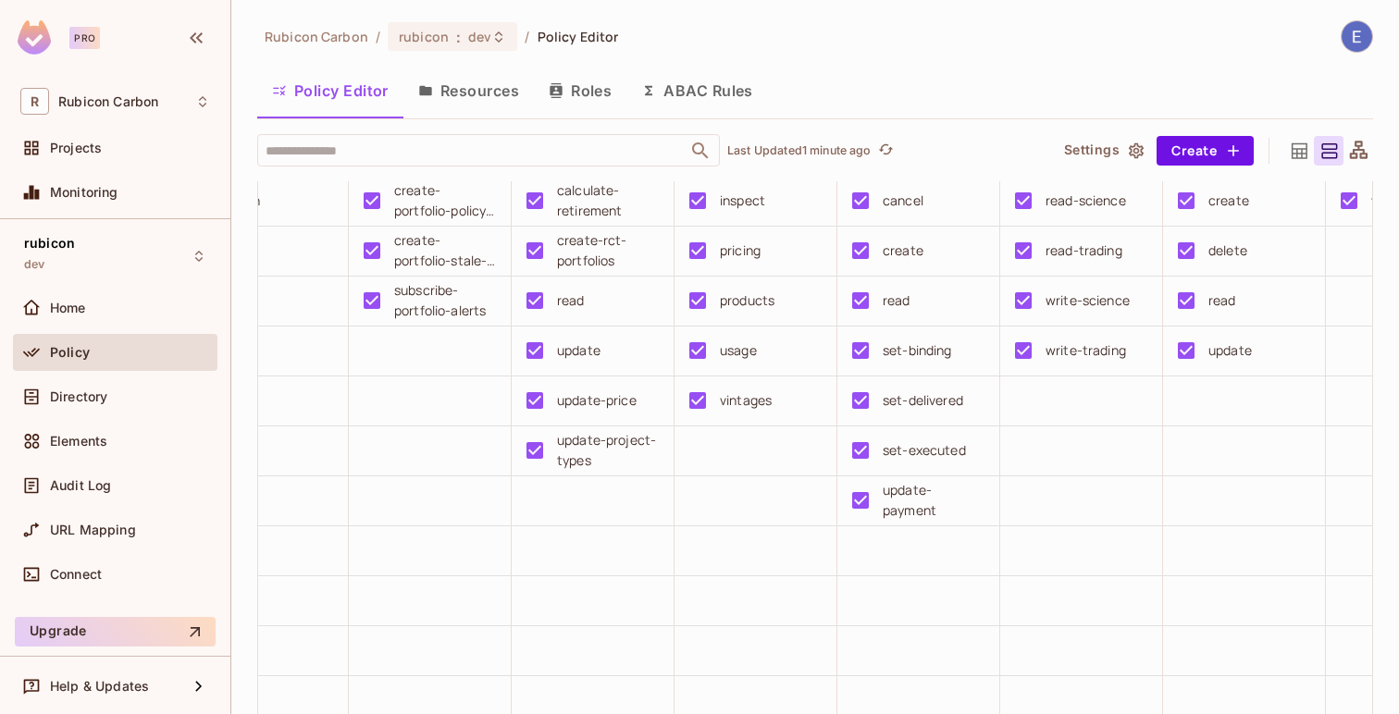
scroll to position [79, 0]
